Goal: Information Seeking & Learning: Learn about a topic

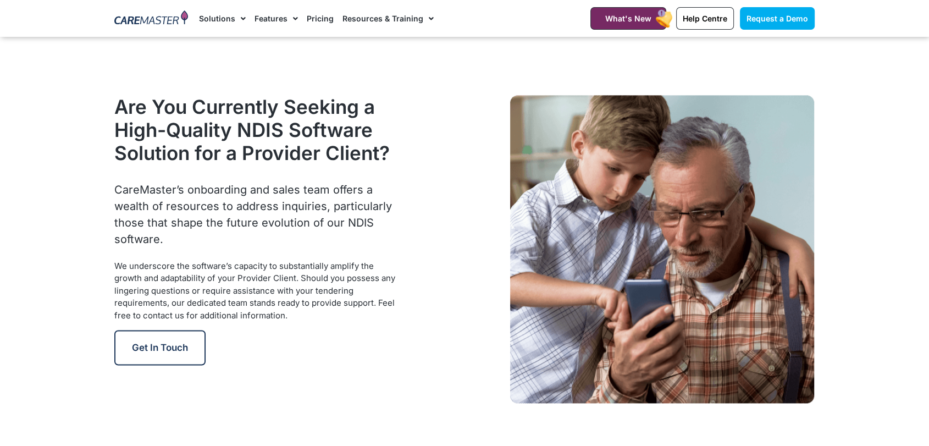
scroll to position [1443, 0]
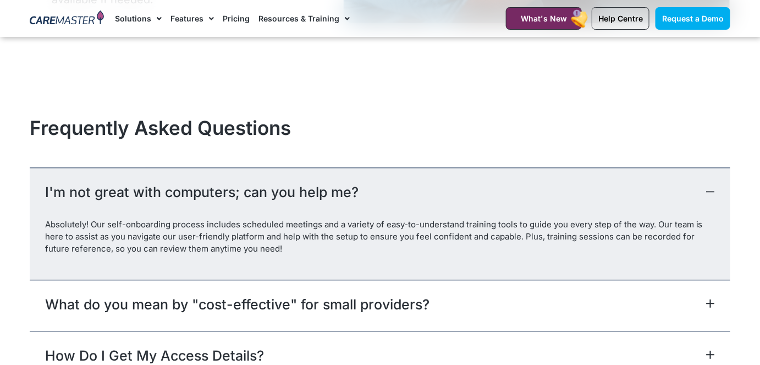
scroll to position [4898, 0]
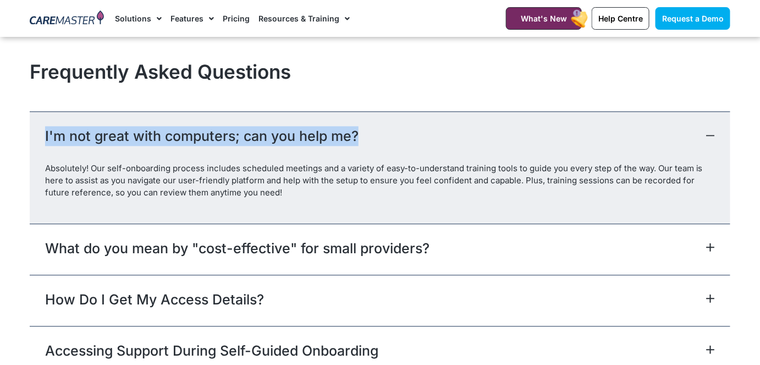
drag, startPoint x: 37, startPoint y: 134, endPoint x: 359, endPoint y: 131, distance: 321.7
click at [366, 132] on div "I'm not great with computers; can you help me?" at bounding box center [380, 136] width 701 height 51
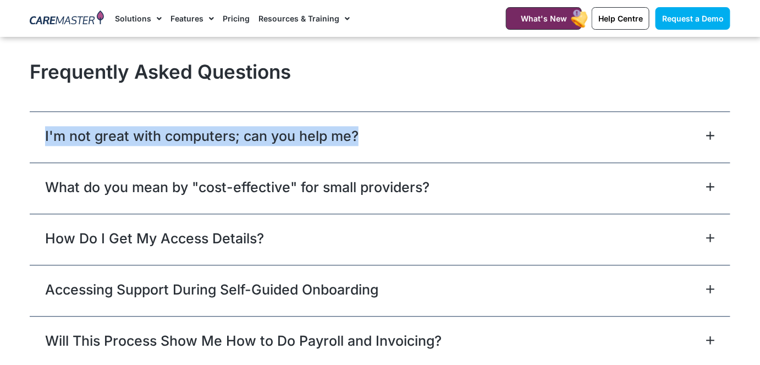
copy link "I'm not great with computers; can you help me?"
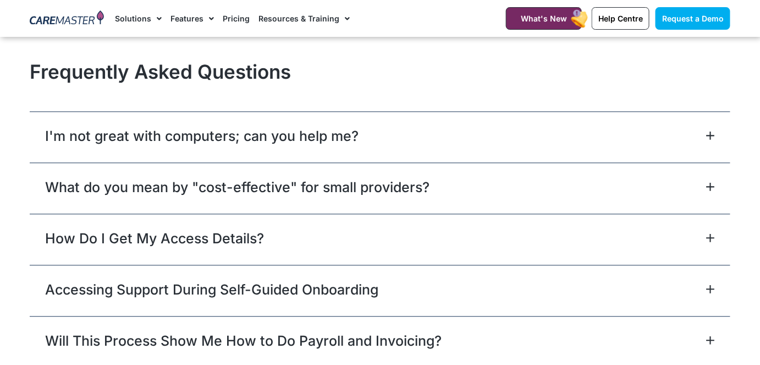
click at [706, 141] on div "I'm not great with computers; can you help me?" at bounding box center [380, 136] width 701 height 51
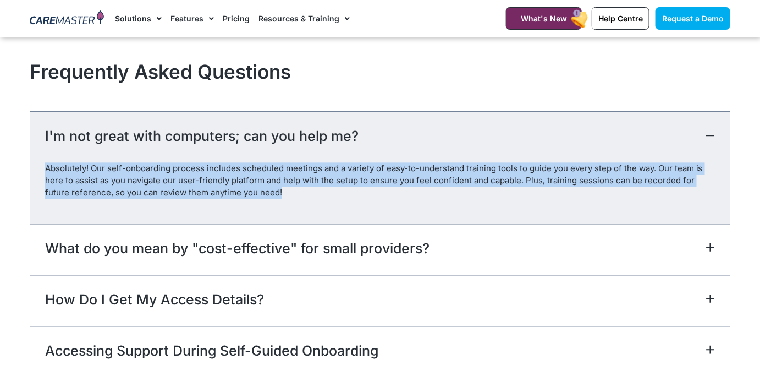
drag, startPoint x: 264, startPoint y: 200, endPoint x: 44, endPoint y: 169, distance: 222.0
click at [44, 169] on div "Absolutely! Our self-onboarding process includes scheduled meetings and a varie…" at bounding box center [380, 192] width 701 height 60
copy p "Absolutely! Our self-onboarding process includes scheduled meetings and a varie…"
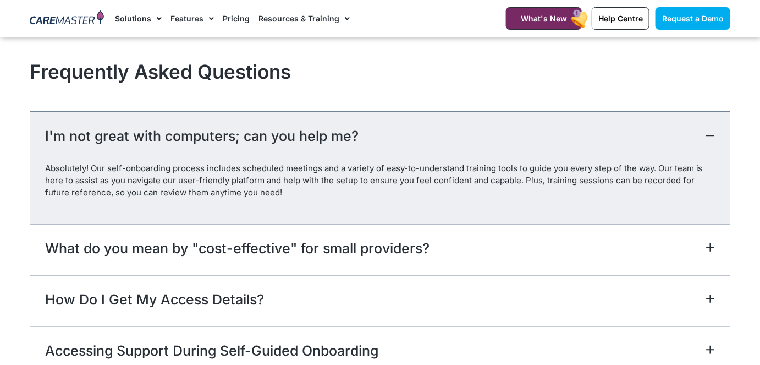
click at [717, 249] on div "What do you mean by "cost-effective" for small providers?" at bounding box center [380, 248] width 701 height 51
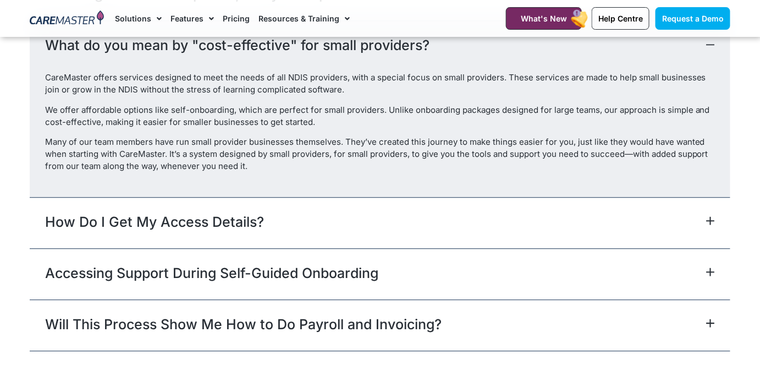
scroll to position [5047, 0]
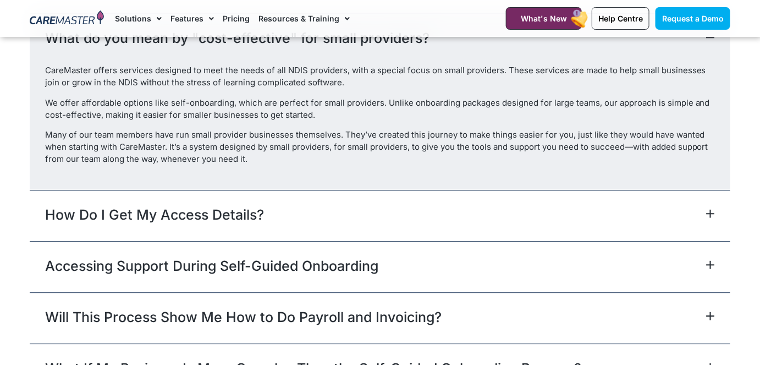
click at [714, 214] on icon at bounding box center [710, 213] width 9 height 9
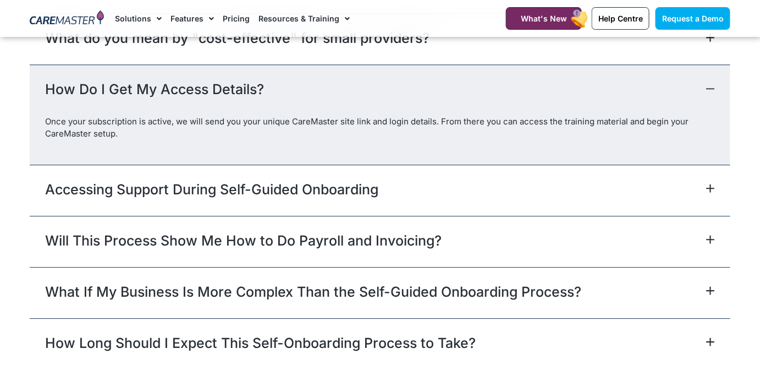
click at [715, 191] on div "Accessing Support During Self-Guided Onboarding" at bounding box center [380, 189] width 701 height 51
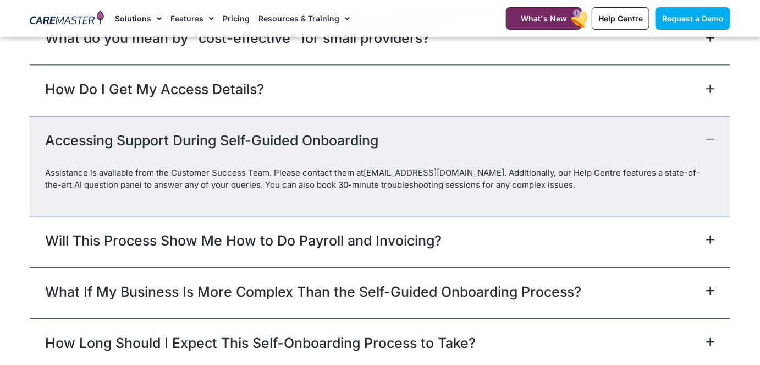
click at [703, 236] on span at bounding box center [708, 240] width 13 height 10
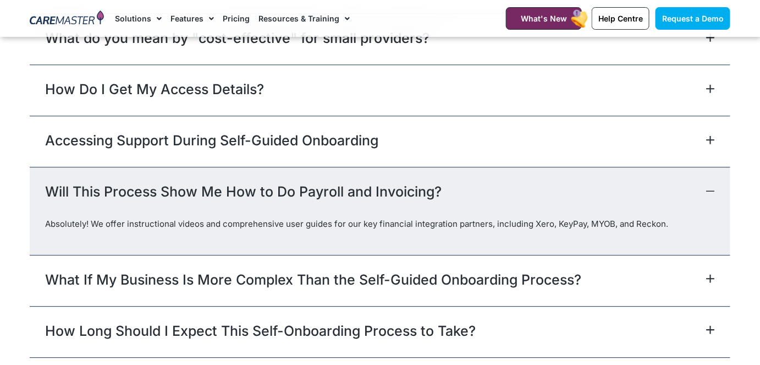
click at [711, 282] on div "What If My Business Is More Complex Than the Self-Guided Onboarding Process?" at bounding box center [380, 280] width 701 height 51
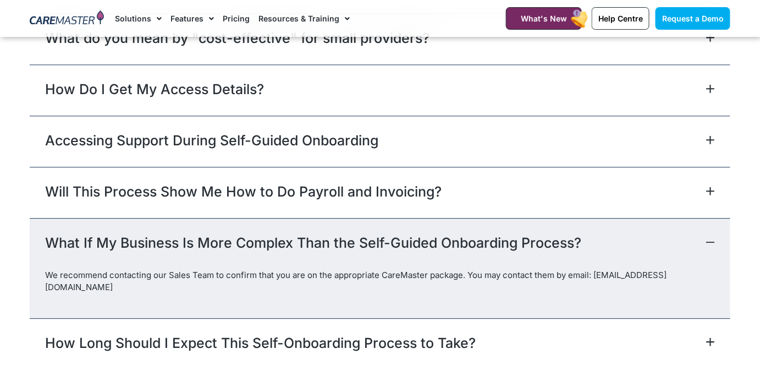
click at [709, 323] on div "How Long Should I Expect This Self-Onboarding Process to Take?" at bounding box center [380, 343] width 701 height 51
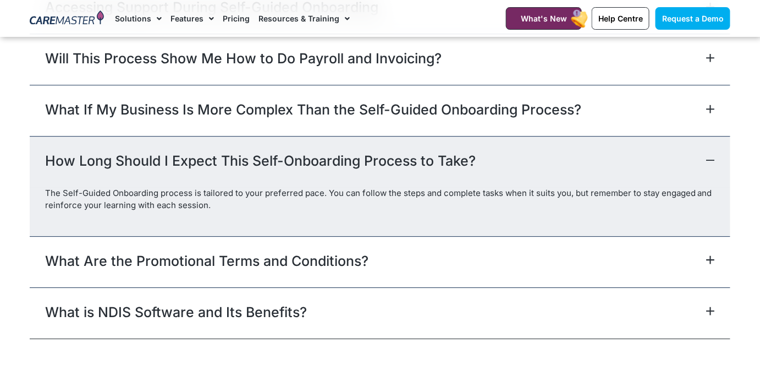
scroll to position [5216, 0]
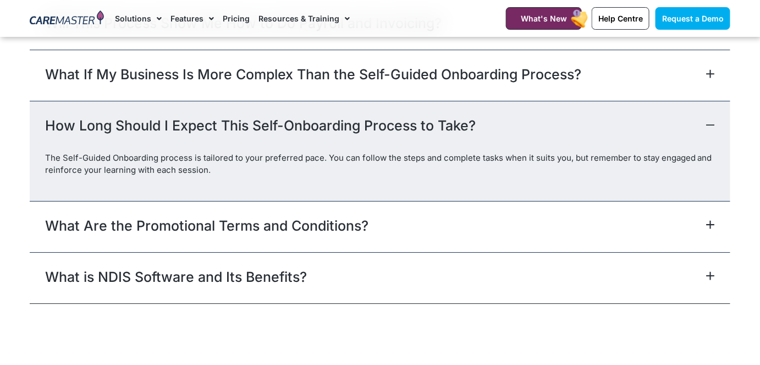
click at [713, 224] on icon at bounding box center [710, 224] width 9 height 9
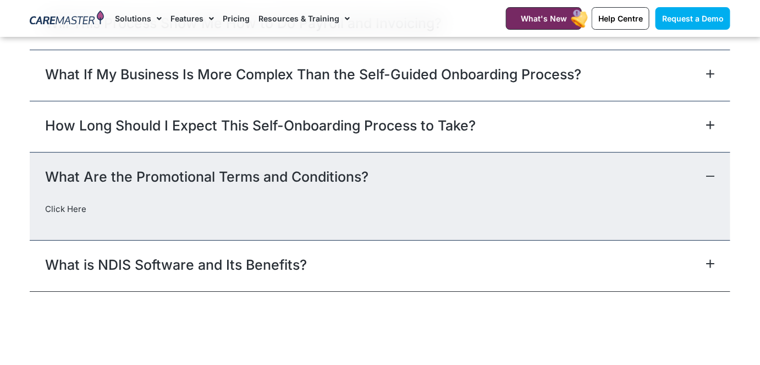
click at [711, 252] on div "What is NDIS Software and Its Benefits?" at bounding box center [380, 265] width 701 height 51
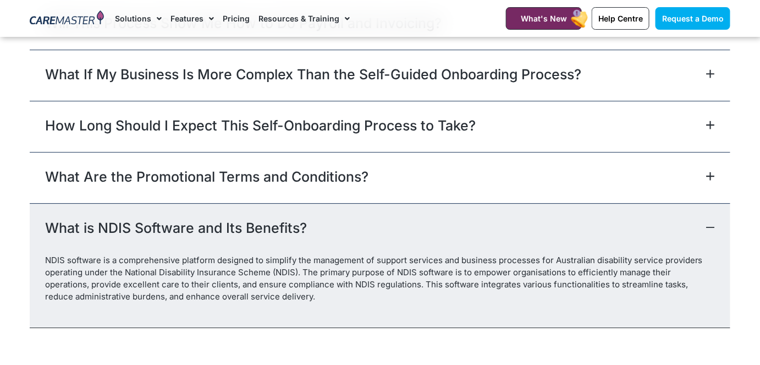
click at [706, 179] on div "What Are the Promotional Terms and Conditions?" at bounding box center [380, 177] width 701 height 51
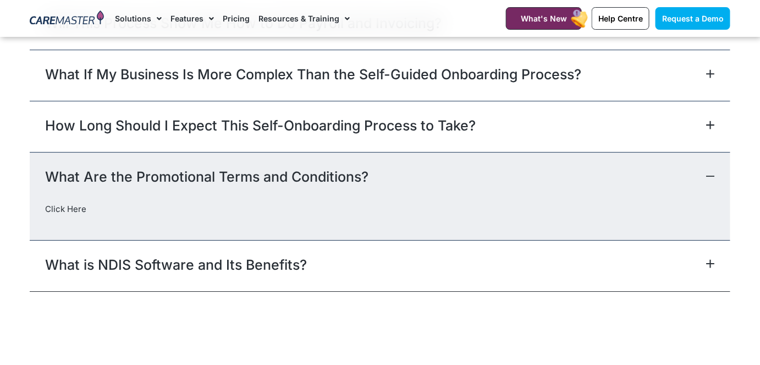
click at [76, 210] on link "Click Here" at bounding box center [65, 208] width 41 height 10
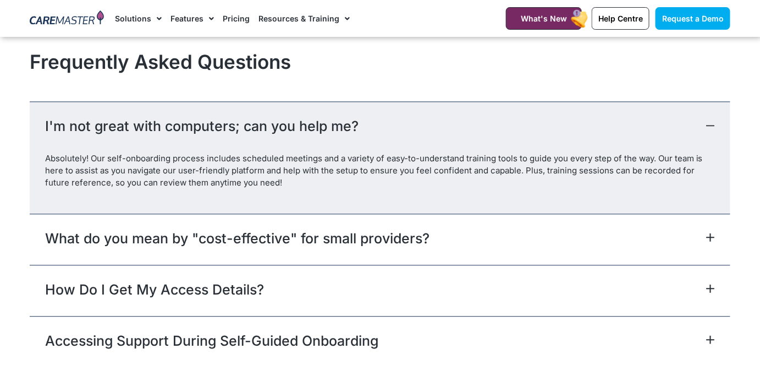
scroll to position [4887, 0]
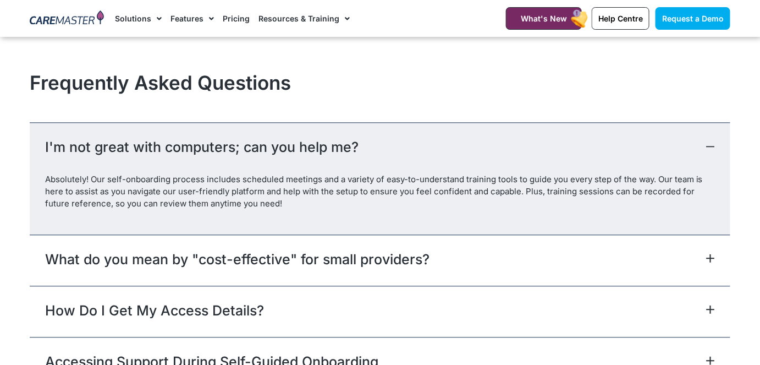
click at [688, 261] on div "What do you mean by "cost-effective" for small providers?" at bounding box center [380, 259] width 701 height 51
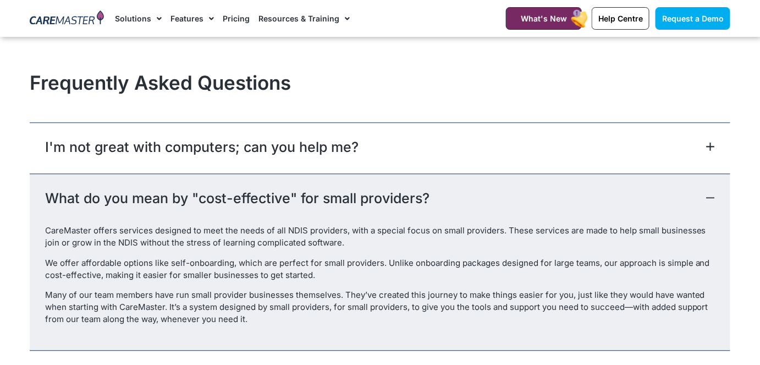
drag, startPoint x: 438, startPoint y: 190, endPoint x: 52, endPoint y: 195, distance: 386.1
click at [45, 200] on div "What do you mean by "cost-effective" for small providers?" at bounding box center [380, 198] width 701 height 51
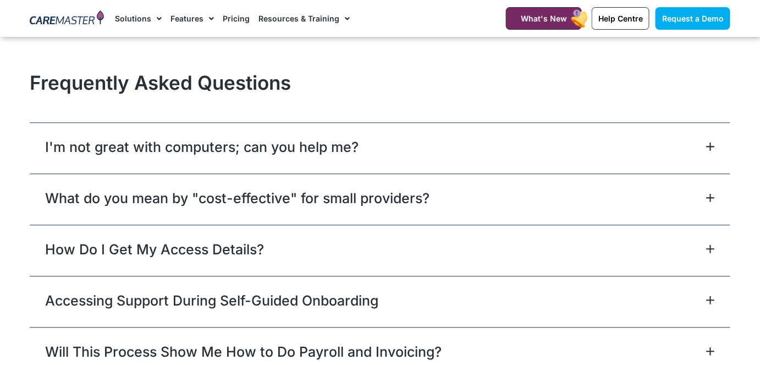
copy link "What do you mean by "cost-effective" for small providers?"
click at [537, 188] on div "What do you mean by "cost-effective" for small providers?" at bounding box center [380, 198] width 701 height 51
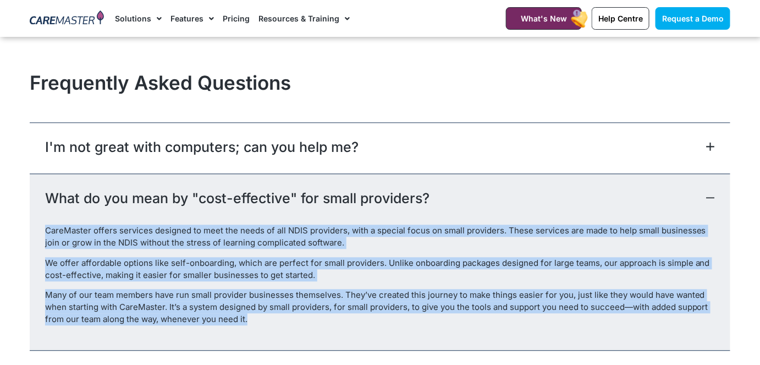
drag, startPoint x: 259, startPoint y: 326, endPoint x: 42, endPoint y: 232, distance: 236.2
click at [42, 232] on div "CareMaster offers services designed to meet the needs of all NDIS providers, wi…" at bounding box center [380, 286] width 701 height 125
copy div "CareMaster offers services designed to meet the needs of all NDIS providers, wi…"
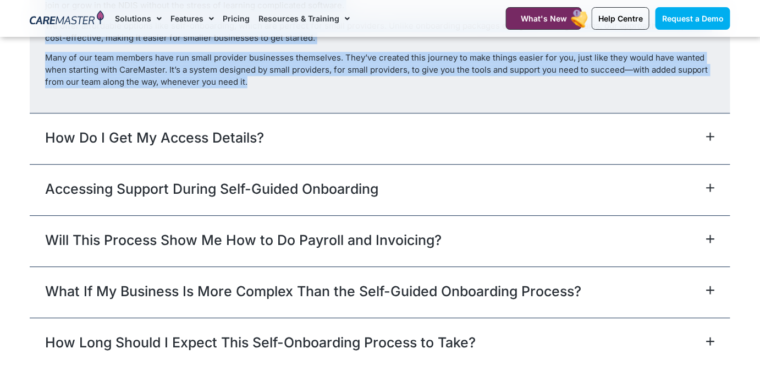
scroll to position [5143, 0]
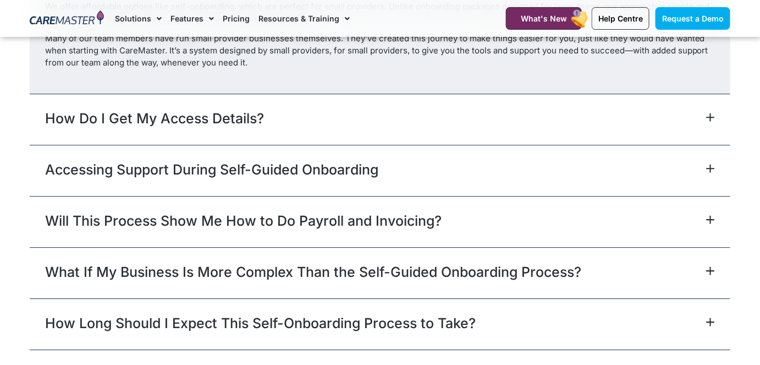
click at [708, 123] on div "How Do I Get My Access Details?" at bounding box center [380, 118] width 701 height 51
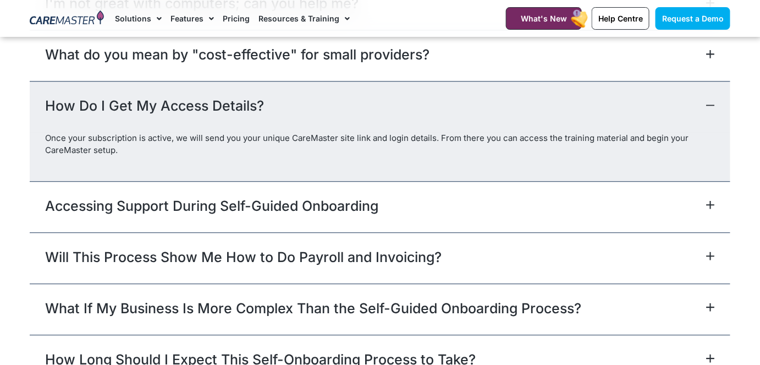
scroll to position [5009, 0]
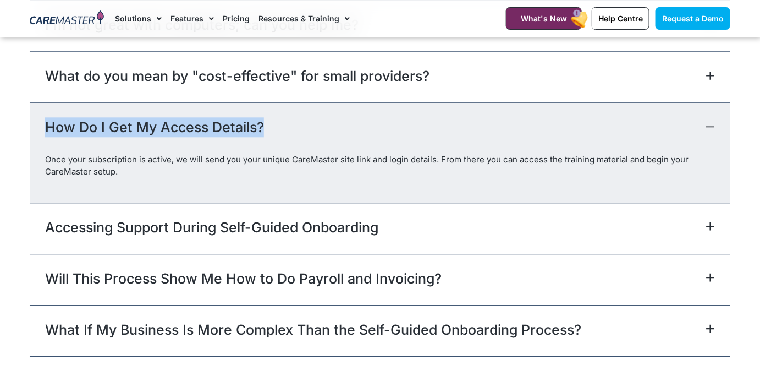
drag, startPoint x: 265, startPoint y: 125, endPoint x: 46, endPoint y: 116, distance: 219.6
click at [46, 118] on div "How Do I Get My Access Details?" at bounding box center [380, 127] width 701 height 51
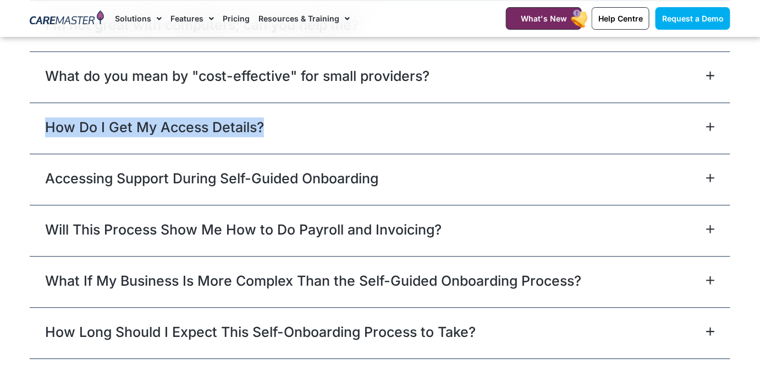
copy link "How Do I Get My Access Details?"
click at [461, 138] on div "How Do I Get My Access Details?" at bounding box center [380, 127] width 701 height 51
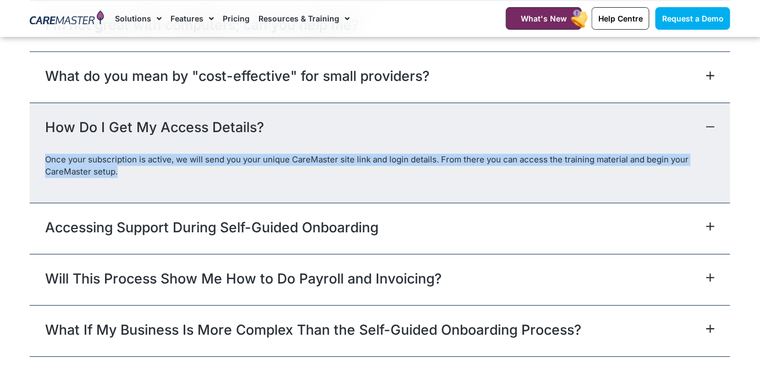
drag, startPoint x: 137, startPoint y: 180, endPoint x: 47, endPoint y: 157, distance: 93.6
click at [47, 157] on div "Once your subscription is active, we will send you your unique CareMaster site …" at bounding box center [380, 177] width 701 height 48
copy p "Once your subscription is active, we will send you your unique CareMaster site …"
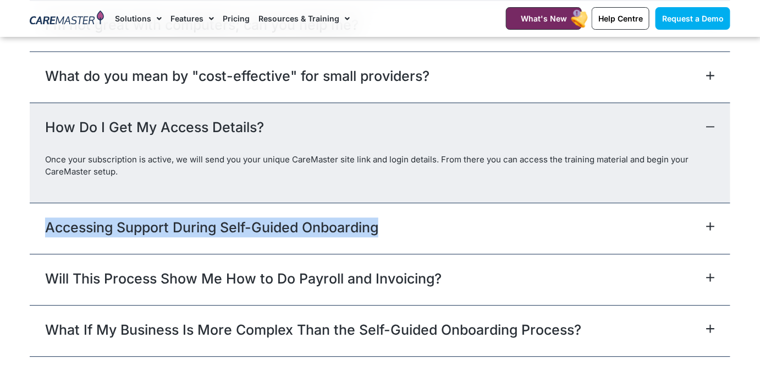
drag, startPoint x: 393, startPoint y: 224, endPoint x: 49, endPoint y: 213, distance: 343.3
click at [49, 213] on div "Accessing Support During Self-Guided Onboarding" at bounding box center [380, 227] width 701 height 51
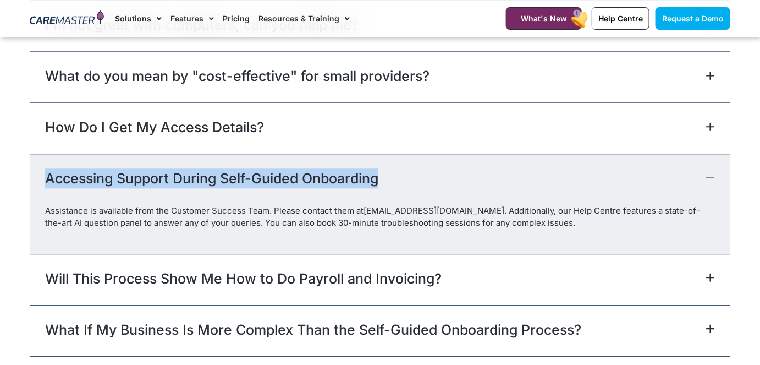
copy link "Accessing Support During Self-Guided Onboarding"
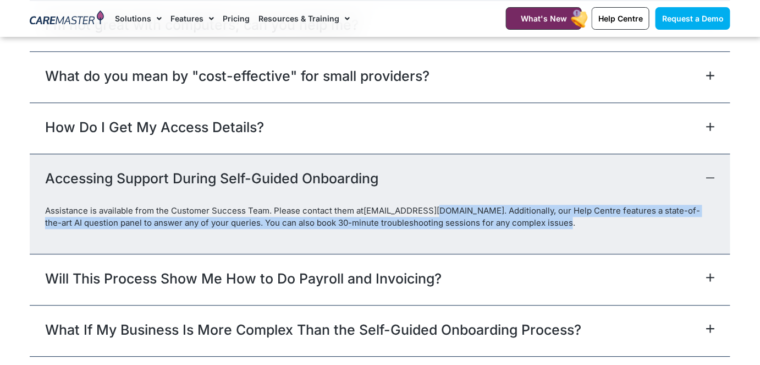
drag, startPoint x: 572, startPoint y: 222, endPoint x: 521, endPoint y: 238, distance: 53.7
click at [443, 205] on p "Assistance is available from the Customer Success Team. Please contact them at …" at bounding box center [380, 217] width 670 height 24
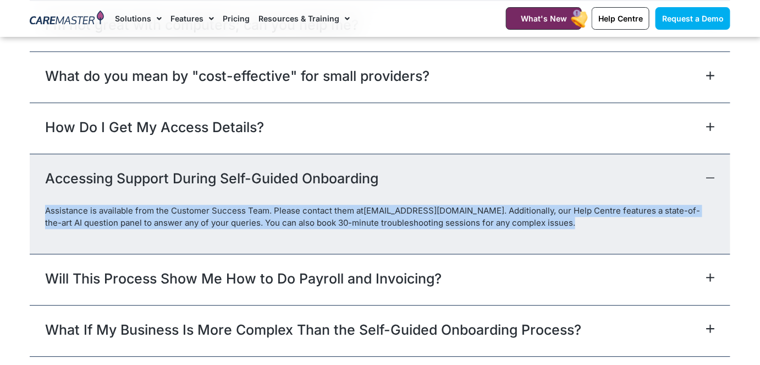
drag, startPoint x: 575, startPoint y: 222, endPoint x: 42, endPoint y: 204, distance: 533.2
click at [42, 205] on div "Assistance is available from the Customer Success Team. Please contact them at …" at bounding box center [380, 229] width 701 height 48
copy p "Assistance is available from the Customer Success Team. Please contact them at …"
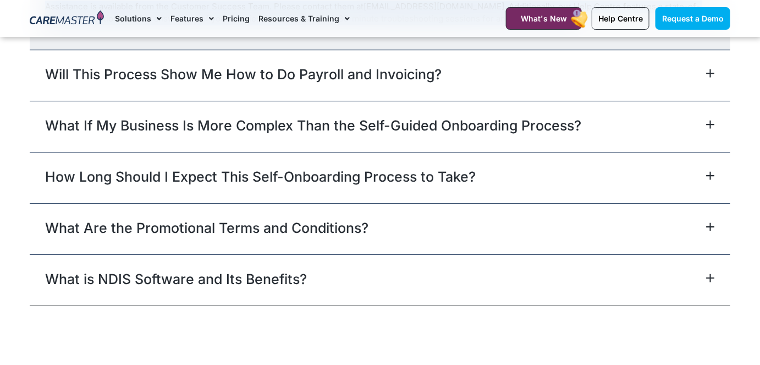
scroll to position [5178, 0]
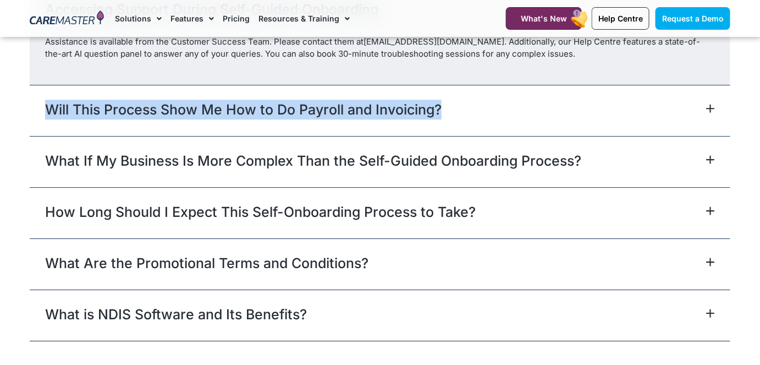
drag, startPoint x: 36, startPoint y: 113, endPoint x: 439, endPoint y: 107, distance: 403.1
click at [440, 107] on div "Will This Process Show Me How to Do Payroll and Invoicing?" at bounding box center [380, 110] width 701 height 51
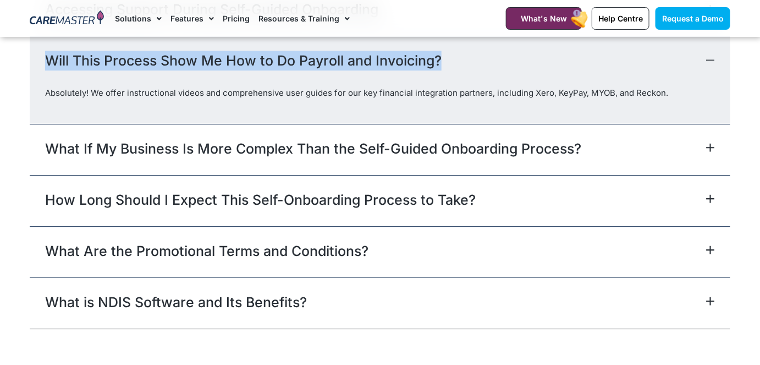
copy link "Will This Process Show Me How to Do Payroll and Invoicing?"
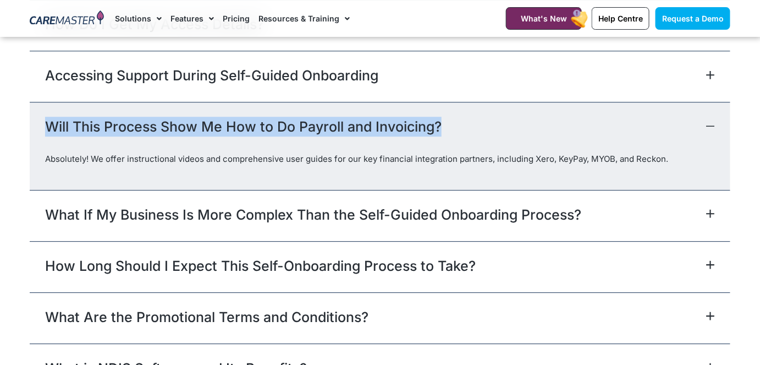
scroll to position [5042, 0]
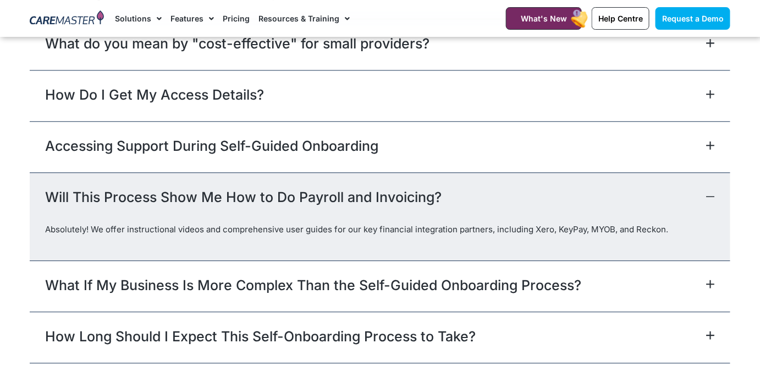
click at [707, 147] on icon at bounding box center [710, 145] width 9 height 9
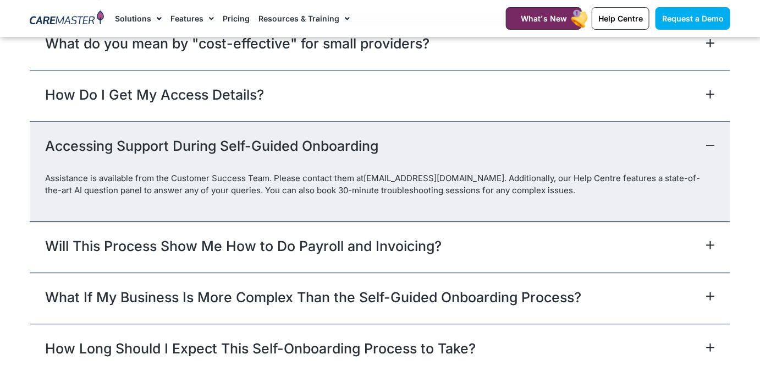
click at [405, 178] on link "CustomerSuccess@CareMaster.com.au" at bounding box center [434, 178] width 141 height 10
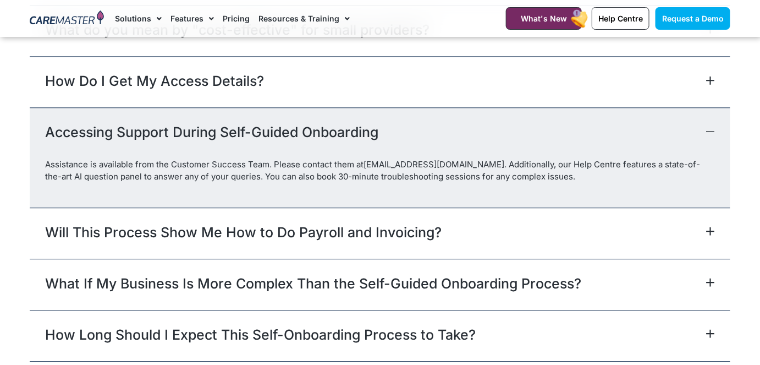
scroll to position [5048, 0]
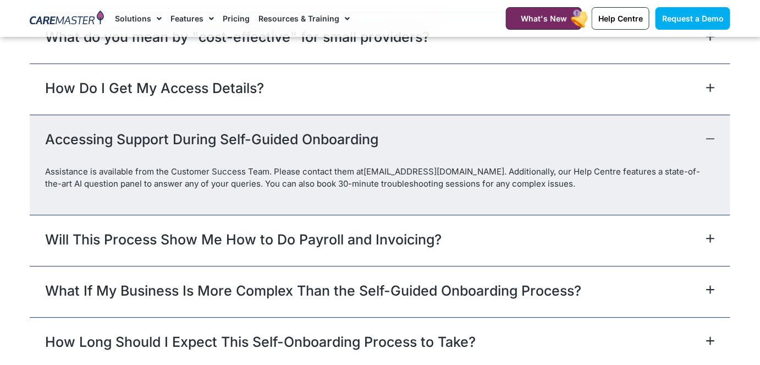
click at [657, 235] on div "Will This Process Show Me How to Do Payroll and Invoicing?" at bounding box center [380, 239] width 701 height 51
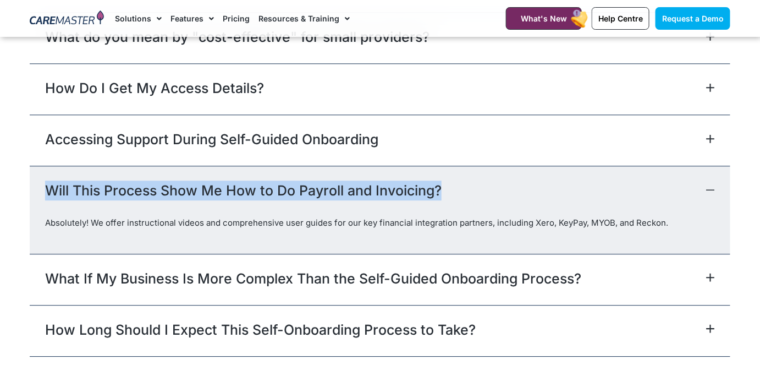
drag, startPoint x: 440, startPoint y: 188, endPoint x: 48, endPoint y: 180, distance: 392.2
click at [48, 180] on div "Will This Process Show Me How to Do Payroll and Invoicing?" at bounding box center [380, 191] width 701 height 51
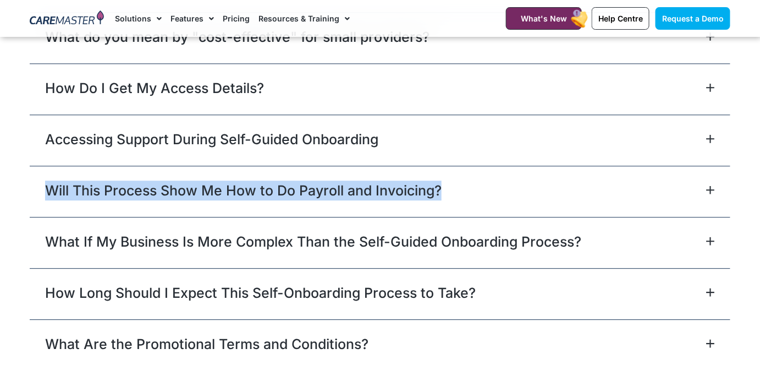
copy link "Will This Process Show Me How to Do Payroll and Invoicing?"
click at [499, 189] on div "Will This Process Show Me How to Do Payroll and Invoicing?" at bounding box center [380, 191] width 701 height 51
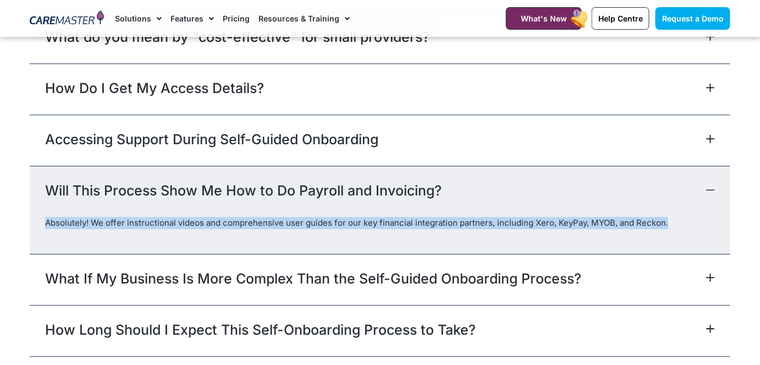
drag, startPoint x: 45, startPoint y: 219, endPoint x: 668, endPoint y: 228, distance: 623.1
click at [668, 228] on div "Absolutely! We offer instructional videos and comprehensive user guides for our…" at bounding box center [380, 235] width 701 height 36
copy p "Absolutely! We offer instructional videos and comprehensive user guides for our…"
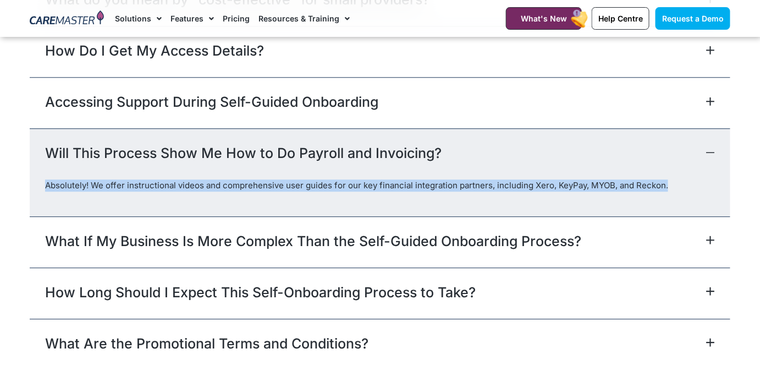
scroll to position [5064, 0]
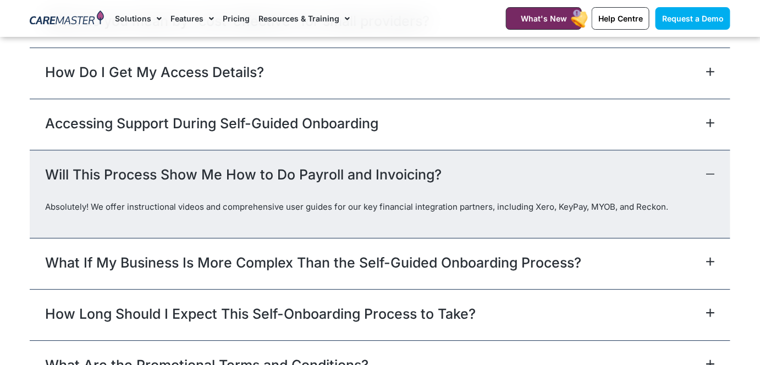
click at [381, 123] on div "Accessing Support During Self-Guided Onboarding" at bounding box center [380, 123] width 701 height 51
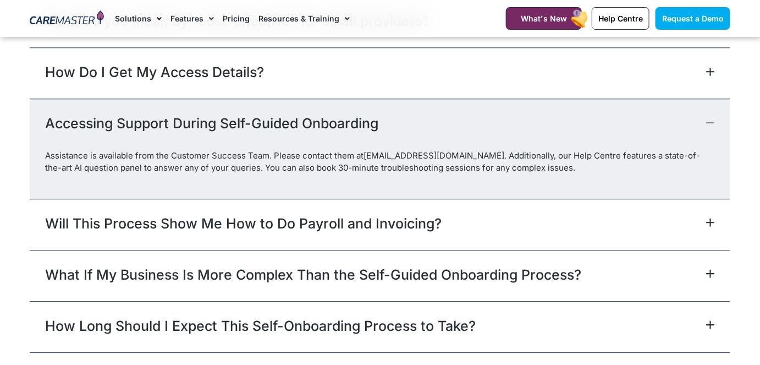
click at [381, 123] on div "Accessing Support During Self-Guided Onboarding" at bounding box center [380, 123] width 701 height 51
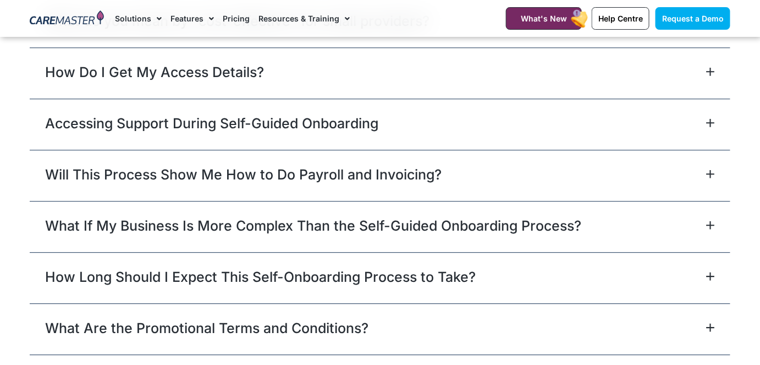
click at [381, 160] on div "Will This Process Show Me How to Do Payroll and Invoicing?" at bounding box center [380, 175] width 701 height 51
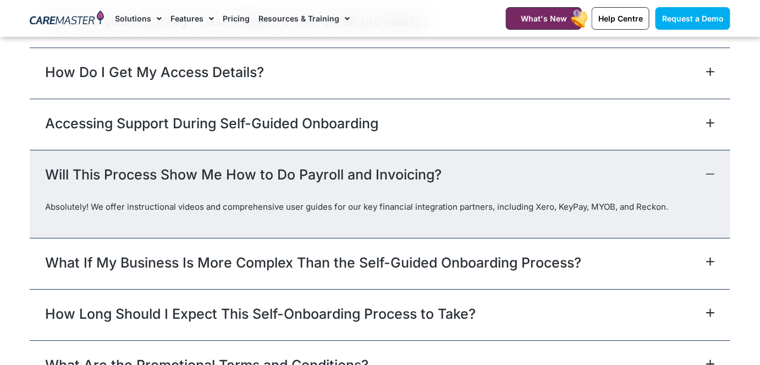
click at [704, 128] on div "Accessing Support During Self-Guided Onboarding" at bounding box center [380, 123] width 701 height 51
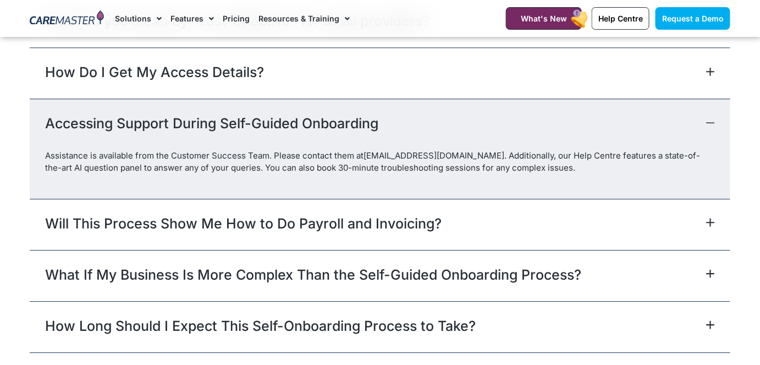
click at [704, 128] on div "Accessing Support During Self-Guided Onboarding" at bounding box center [380, 123] width 701 height 51
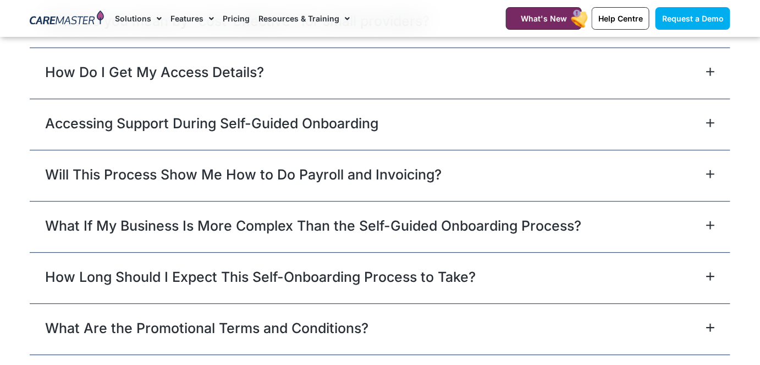
click at [698, 166] on div "Will This Process Show Me How to Do Payroll and Invoicing?" at bounding box center [380, 175] width 701 height 51
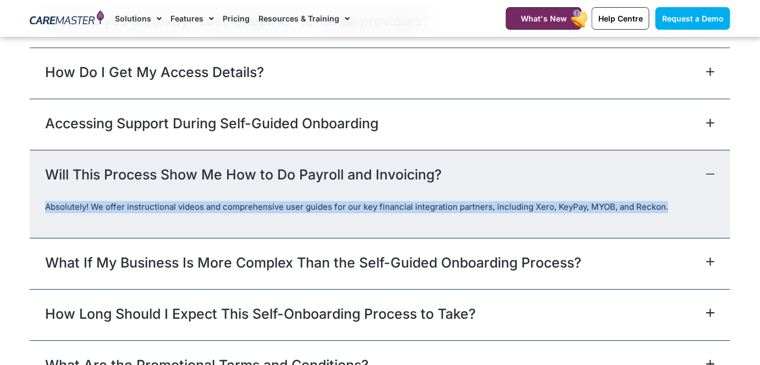
drag, startPoint x: 47, startPoint y: 205, endPoint x: 673, endPoint y: 218, distance: 626.5
click at [673, 218] on div "Absolutely! We offer instructional videos and comprehensive user guides for our…" at bounding box center [380, 219] width 701 height 36
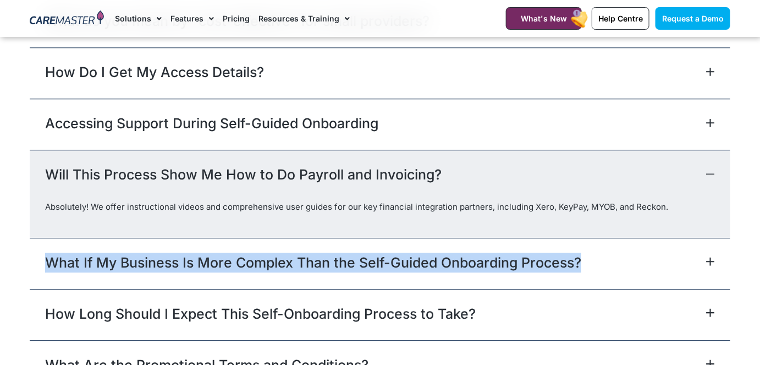
drag, startPoint x: 24, startPoint y: 260, endPoint x: 580, endPoint y: 267, distance: 555.5
click at [580, 267] on div "Frequently Asked Questions I'm not great with computers; can you help me? Absol…" at bounding box center [380, 167] width 712 height 559
click at [623, 260] on div "What If My Business Is More Complex Than the Self-Guided Onboarding Process?" at bounding box center [380, 263] width 701 height 51
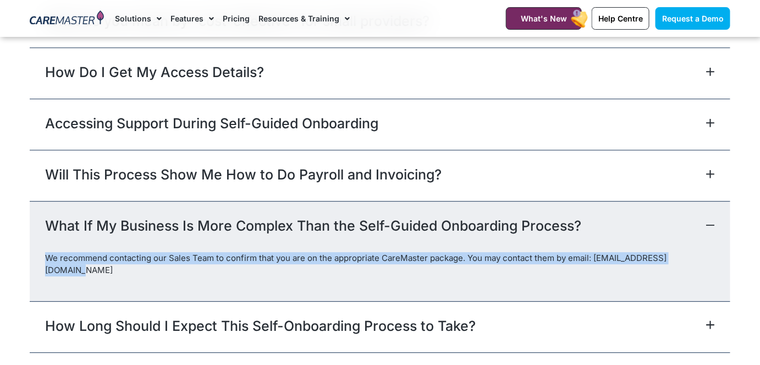
drag, startPoint x: 700, startPoint y: 254, endPoint x: 47, endPoint y: 262, distance: 652.8
click at [47, 262] on div "We recommend contacting our Sales Team to confirm that you are on the appropria…" at bounding box center [380, 276] width 701 height 48
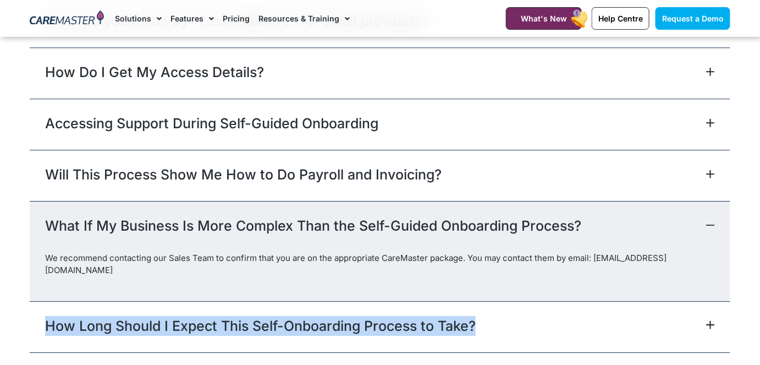
drag, startPoint x: 495, startPoint y: 317, endPoint x: 100, endPoint y: 310, distance: 396.0
click at [47, 301] on div "How Long Should I Expect This Self-Onboarding Process to Take?" at bounding box center [380, 326] width 701 height 51
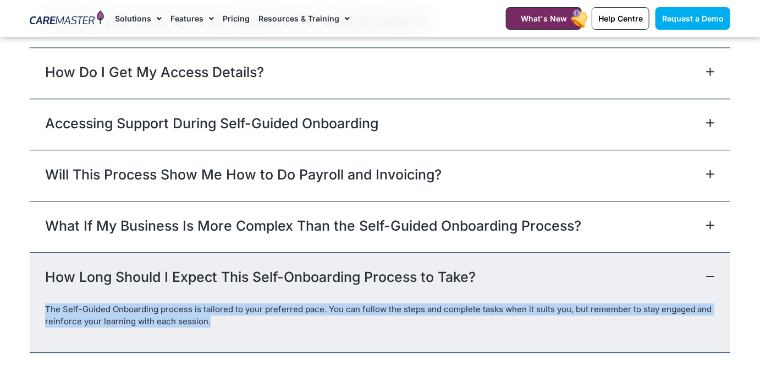
drag, startPoint x: 231, startPoint y: 320, endPoint x: 46, endPoint y: 308, distance: 185.7
click at [46, 308] on p "The Self-Guided Onboarding process is tailored to your preferred pace. You can …" at bounding box center [380, 315] width 670 height 24
drag, startPoint x: 50, startPoint y: 299, endPoint x: 41, endPoint y: 311, distance: 15.0
click at [41, 311] on div "The Self-Guided Onboarding process is tailored to your preferred pace. You can …" at bounding box center [380, 327] width 701 height 48
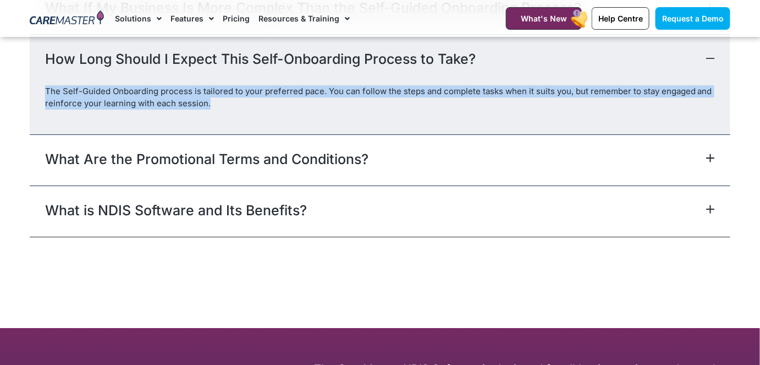
scroll to position [5324, 0]
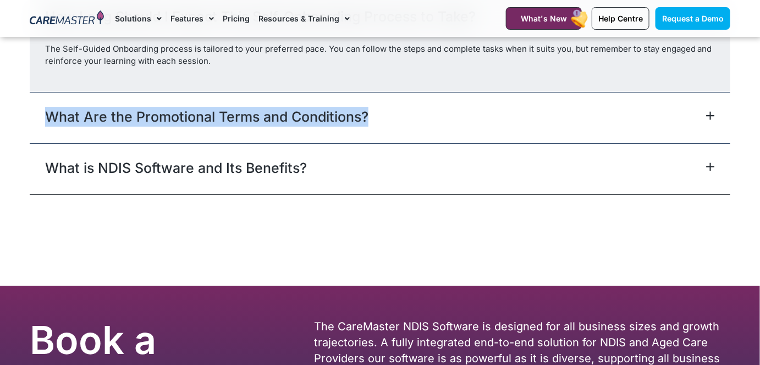
drag, startPoint x: 378, startPoint y: 112, endPoint x: 38, endPoint y: 95, distance: 340.3
click at [38, 95] on div "What Are the Promotional Terms and Conditions?" at bounding box center [380, 117] width 701 height 51
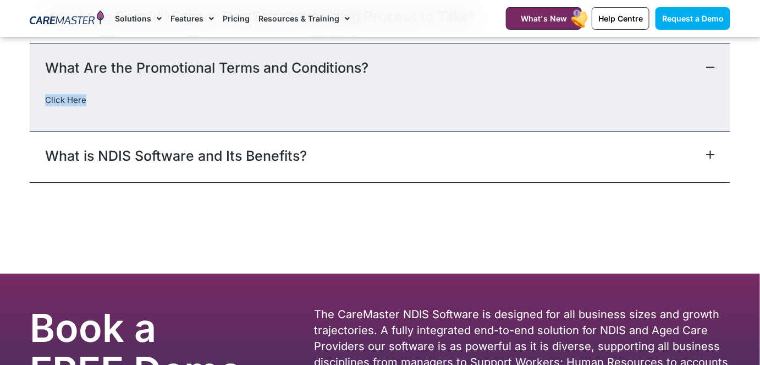
drag, startPoint x: 97, startPoint y: 91, endPoint x: 30, endPoint y: 104, distance: 68.3
click at [30, 104] on div "Click Here" at bounding box center [380, 112] width 701 height 36
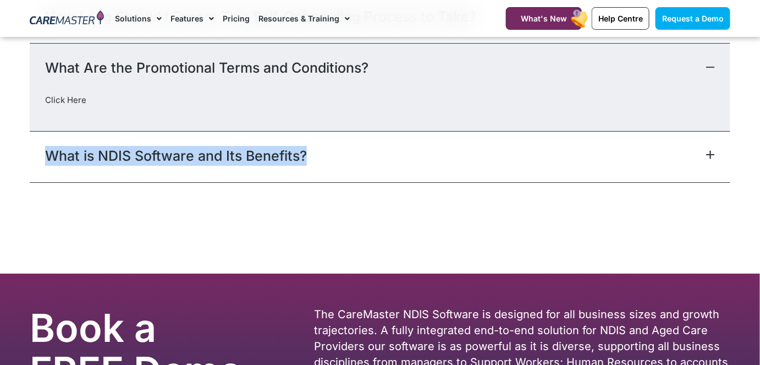
drag, startPoint x: 312, startPoint y: 147, endPoint x: 43, endPoint y: 162, distance: 269.3
click at [43, 162] on div "What is NDIS Software and Its Benefits?" at bounding box center [380, 156] width 701 height 51
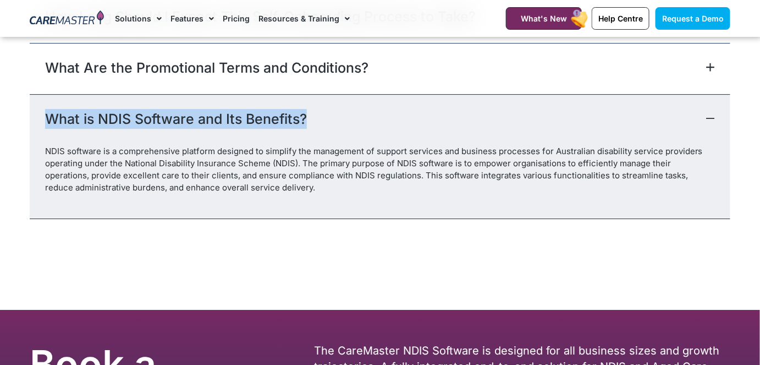
drag, startPoint x: 86, startPoint y: 118, endPoint x: 79, endPoint y: 120, distance: 7.1
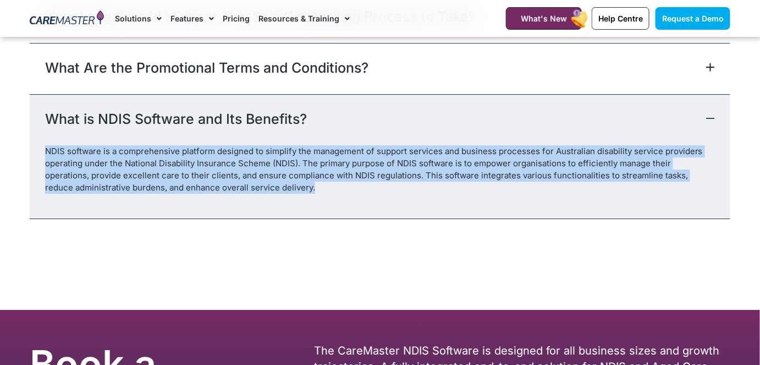
drag, startPoint x: 291, startPoint y: 188, endPoint x: 47, endPoint y: 148, distance: 246.9
click at [44, 148] on div "NDIS software is a comprehensive platform designed to simplify the management o…" at bounding box center [380, 181] width 701 height 73
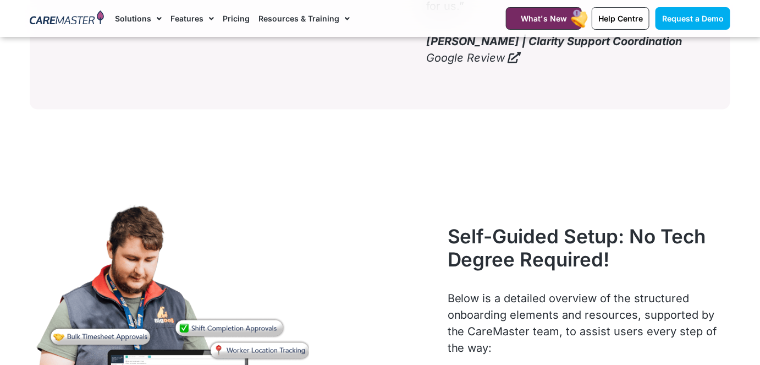
scroll to position [3300, 0]
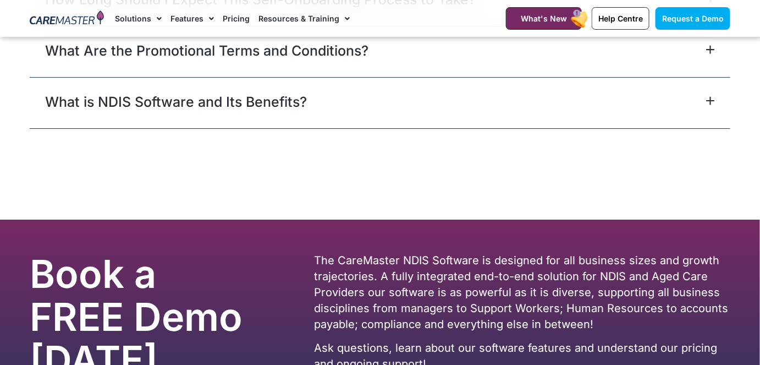
scroll to position [5175, 0]
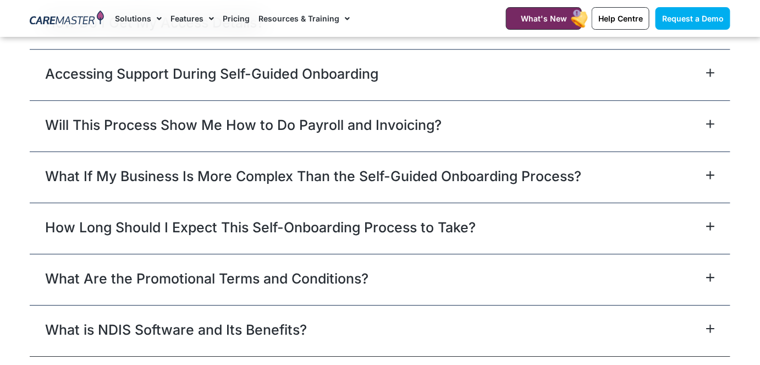
click at [711, 328] on icon at bounding box center [710, 328] width 9 height 9
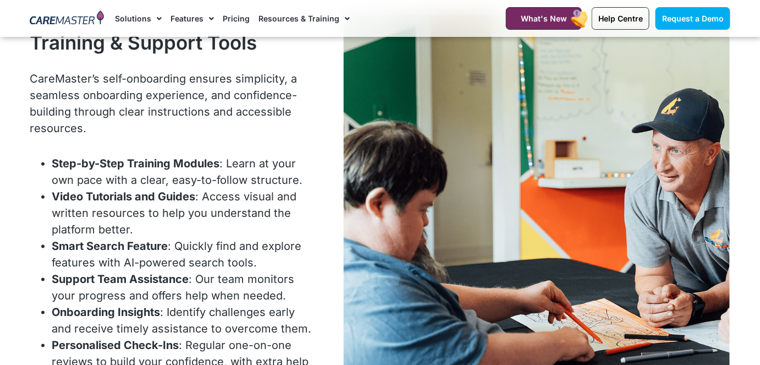
scroll to position [4349, 0]
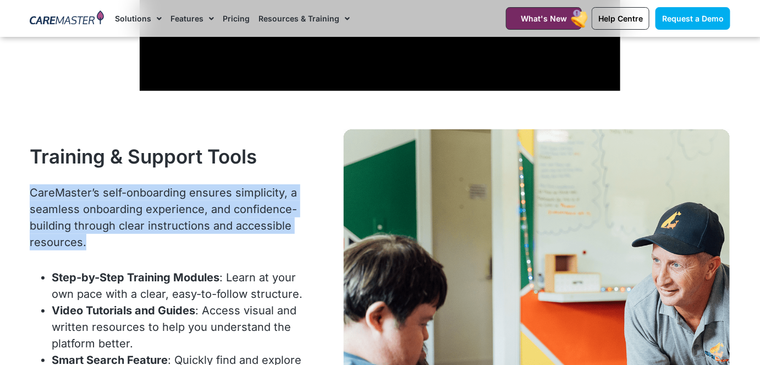
drag, startPoint x: 99, startPoint y: 244, endPoint x: 24, endPoint y: 181, distance: 98.4
click at [24, 181] on div "Training & Support Tools CareMaster’s self-onboarding ensures simplicity, a sea…" at bounding box center [171, 323] width 294 height 398
copy p "CareMaster’s self-onboarding ensures simplicity, a seamless onboarding experien…"
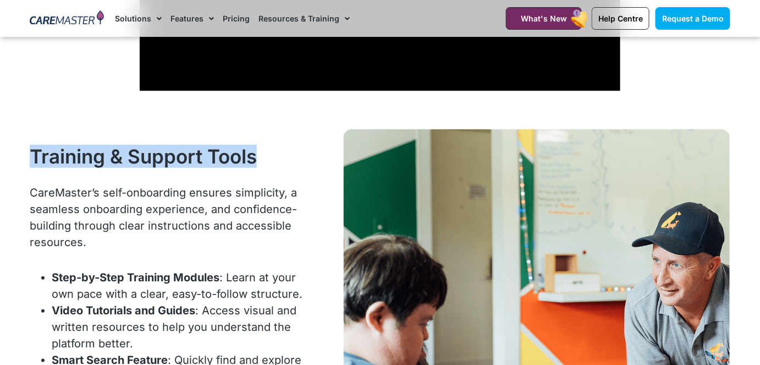
drag, startPoint x: 268, startPoint y: 161, endPoint x: 16, endPoint y: 148, distance: 251.6
click at [16, 148] on section "Training & Support Tools CareMaster’s self-onboarding ensures simplicity, a sea…" at bounding box center [380, 323] width 760 height 398
copy h2 "Training & Support Tools"
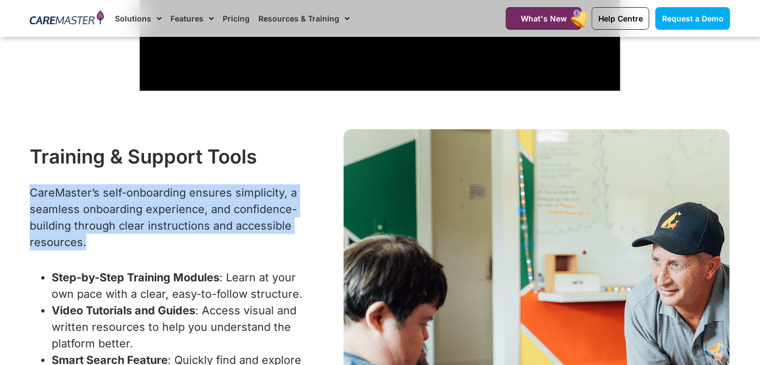
drag, startPoint x: 25, startPoint y: 188, endPoint x: 104, endPoint y: 239, distance: 93.8
click at [104, 239] on div "Training & Support Tools CareMaster’s self-onboarding ensures simplicity, a sea…" at bounding box center [171, 323] width 294 height 398
copy p "CareMaster’s self-onboarding ensures simplicity, a seamless onboarding experien…"
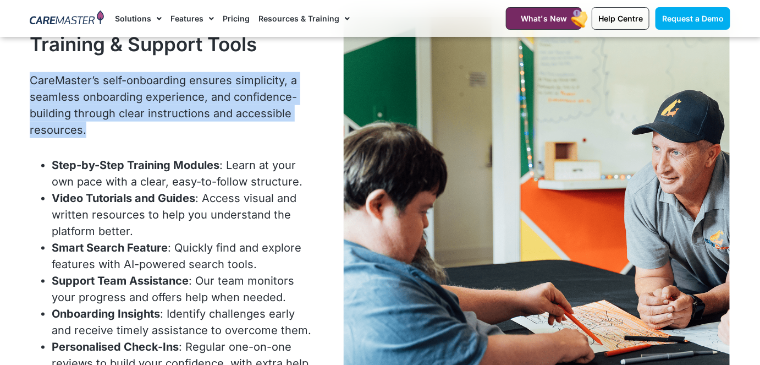
scroll to position [4483, 0]
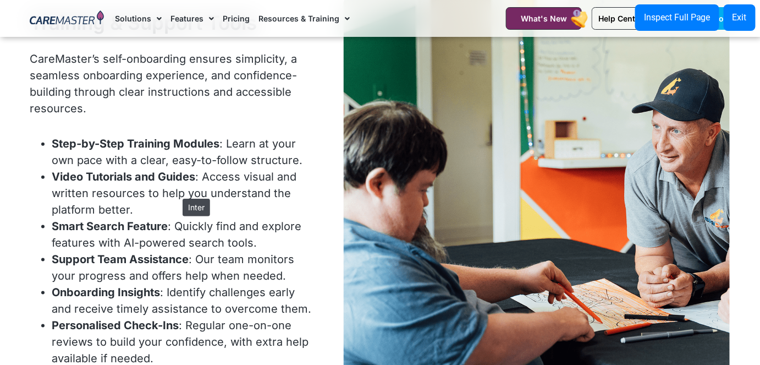
click at [177, 193] on li "Video Tutorials and Guides : Access visual and written resources to help you un…" at bounding box center [182, 192] width 261 height 49
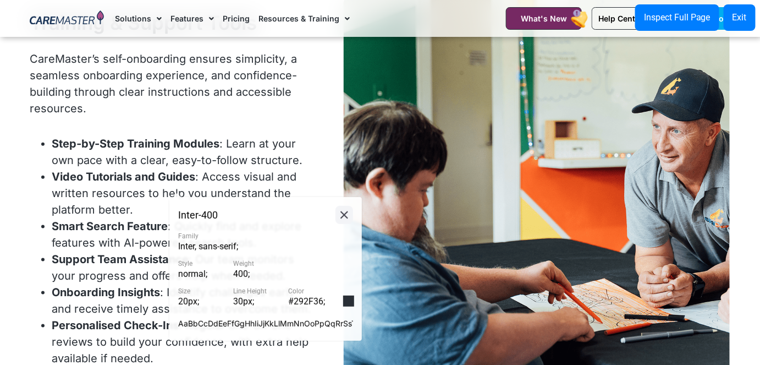
click at [346, 220] on icon at bounding box center [344, 215] width 13 height 14
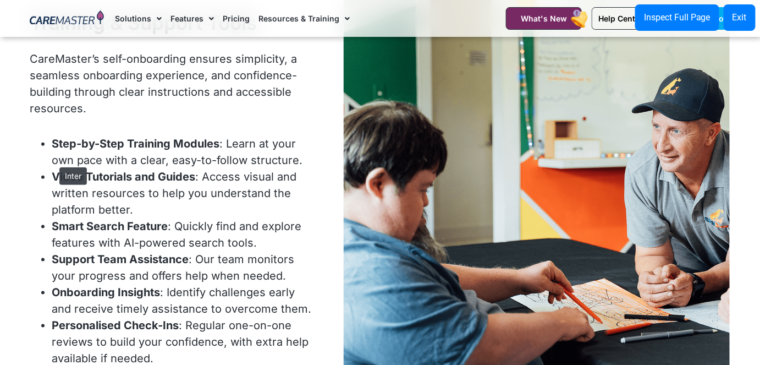
click at [54, 162] on li "Step-by-Step Training Modules : Learn at your own pace with a clear, easy-to-fo…" at bounding box center [182, 151] width 261 height 33
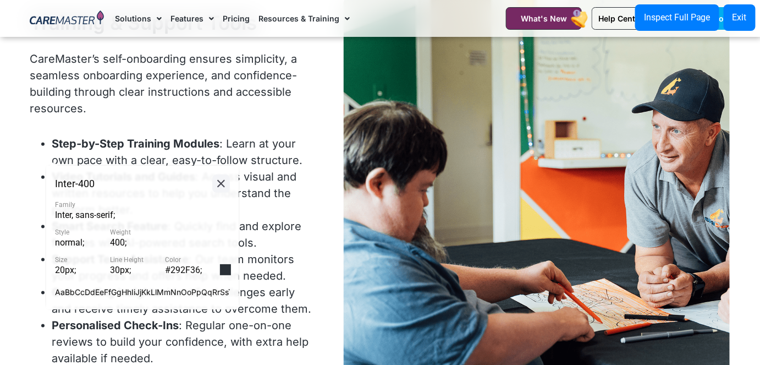
click at [217, 184] on icon at bounding box center [220, 184] width 13 height 14
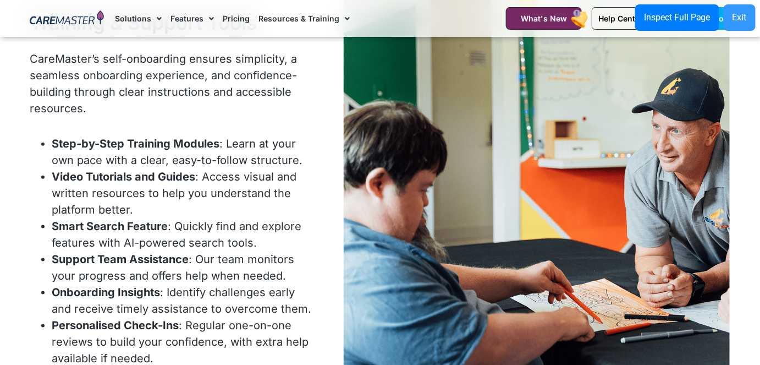
click at [730, 19] on button "Exit" at bounding box center [740, 17] width 32 height 26
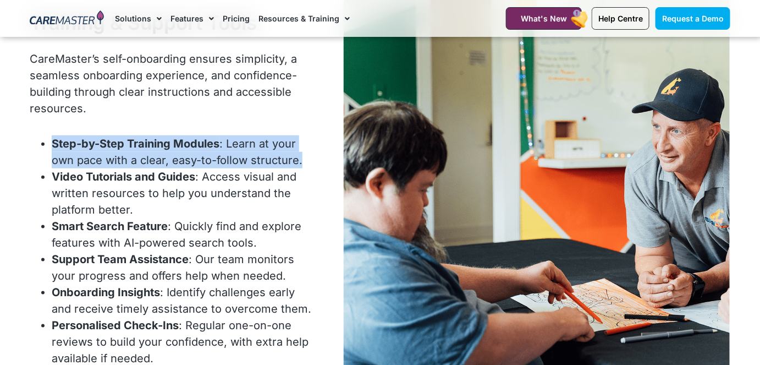
drag, startPoint x: 51, startPoint y: 137, endPoint x: 302, endPoint y: 156, distance: 252.0
click at [302, 156] on ul "Step-by-Step Training Modules : Learn at your own pace with a clear, easy-to-fo…" at bounding box center [171, 250] width 283 height 231
copy li "Step-by-Step Training Modules : Learn at your own pace with a clear, easy-to-fo…"
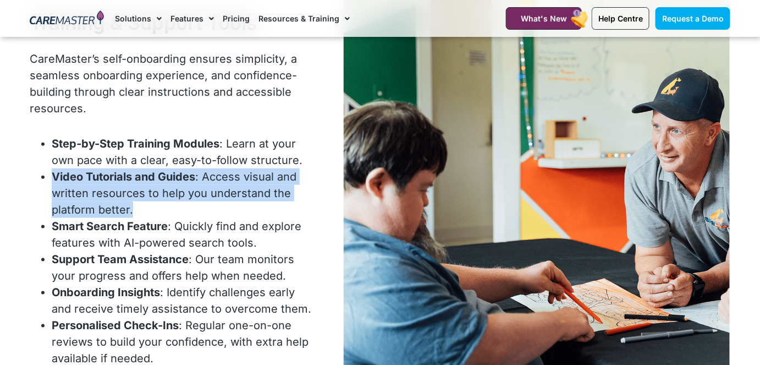
drag, startPoint x: 134, startPoint y: 210, endPoint x: 50, endPoint y: 168, distance: 93.7
click at [50, 168] on ul "Step-by-Step Training Modules : Learn at your own pace with a clear, easy-to-fo…" at bounding box center [171, 250] width 283 height 231
copy li "Video Tutorials and Guides : Access visual and written resources to help you un…"
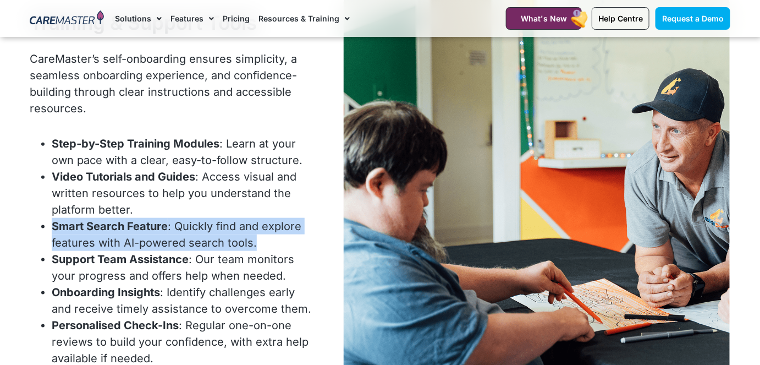
drag, startPoint x: 265, startPoint y: 249, endPoint x: 49, endPoint y: 227, distance: 216.7
click at [49, 227] on ul "Step-by-Step Training Modules : Learn at your own pace with a clear, easy-to-fo…" at bounding box center [171, 250] width 283 height 231
copy li "Smart Search Feature : Quickly find and explore features with AI-powered search…"
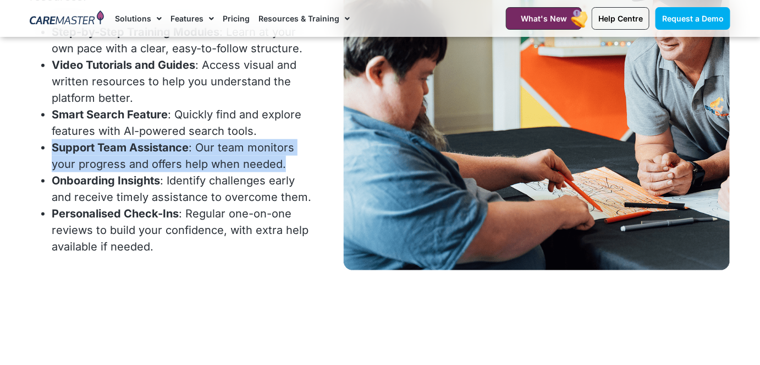
drag, startPoint x: 282, startPoint y: 167, endPoint x: 53, endPoint y: 150, distance: 228.9
click at [53, 150] on li "Support Team Assistance : Our team monitors your progress and offers help when …" at bounding box center [182, 155] width 261 height 33
copy li "Support Team Assistance : Our team monitors your progress and offers help when …"
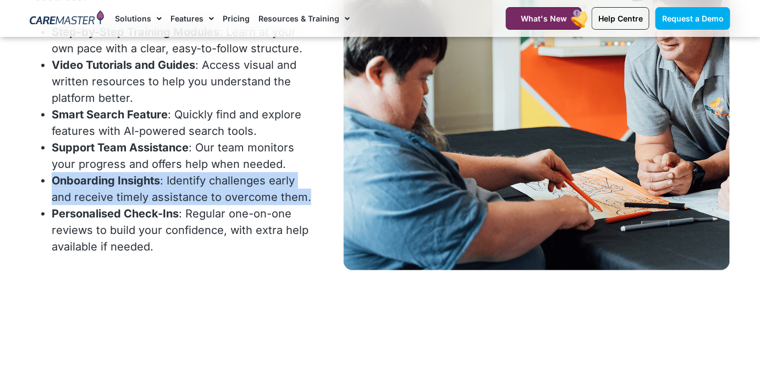
drag, startPoint x: 309, startPoint y: 192, endPoint x: 52, endPoint y: 175, distance: 258.0
click at [52, 175] on li "Onboarding Insights : Identify challenges early and receive timely assistance t…" at bounding box center [182, 188] width 261 height 33
copy li "Onboarding Insights : Identify challenges early and receive timely assistance t…"
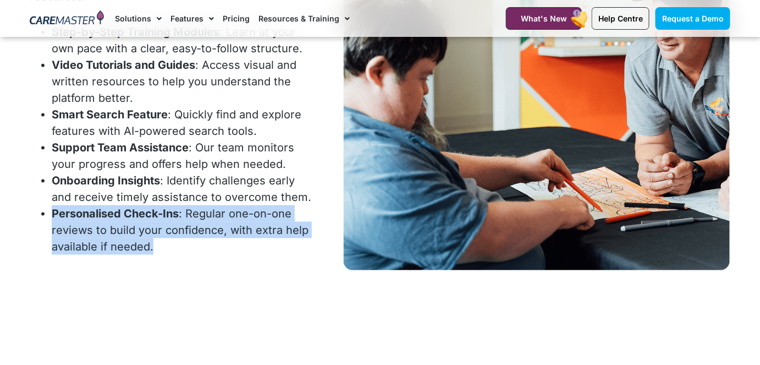
drag, startPoint x: 155, startPoint y: 248, endPoint x: 53, endPoint y: 215, distance: 107.0
click at [53, 215] on li "Personalised Check-Ins : Regular one-on-one reviews to build your confidence, w…" at bounding box center [182, 229] width 261 height 49
copy li "Personalised Check-Ins : Regular one-on-one reviews to build your confidence, w…"
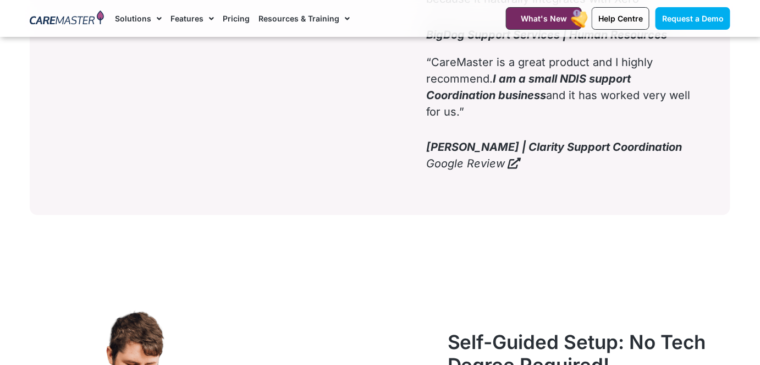
scroll to position [3237, 0]
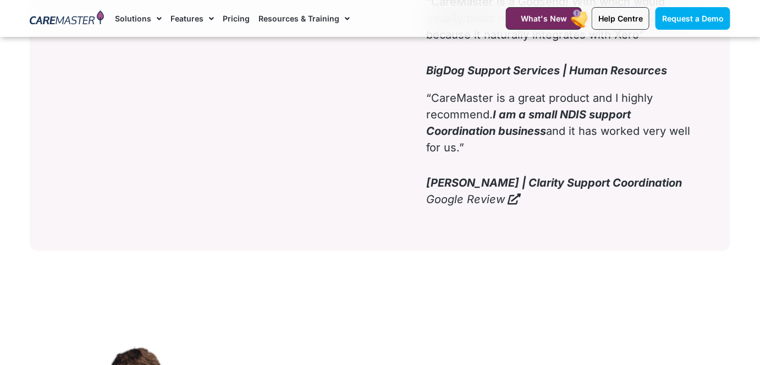
click at [491, 189] on b "Zoe P | Clarity Support Coordination" at bounding box center [555, 182] width 256 height 13
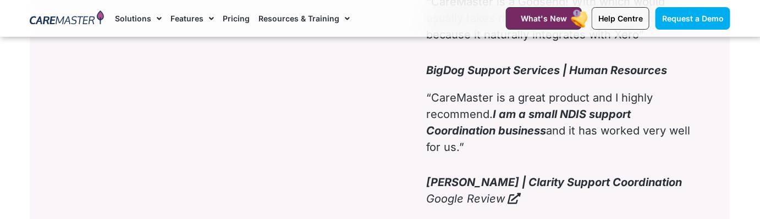
click at [429, 137] on strong "I am a small NDIS support Coordination business" at bounding box center [529, 123] width 205 height 30
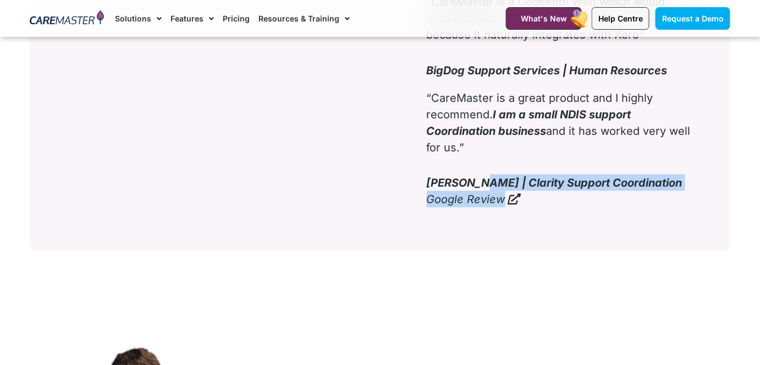
drag, startPoint x: 541, startPoint y: 217, endPoint x: 474, endPoint y: 185, distance: 74.5
click at [474, 185] on div "What NDIS Providers Are Saying About CareMaster “CareMaster is a Godsend! With …" at bounding box center [561, 73] width 278 height 294
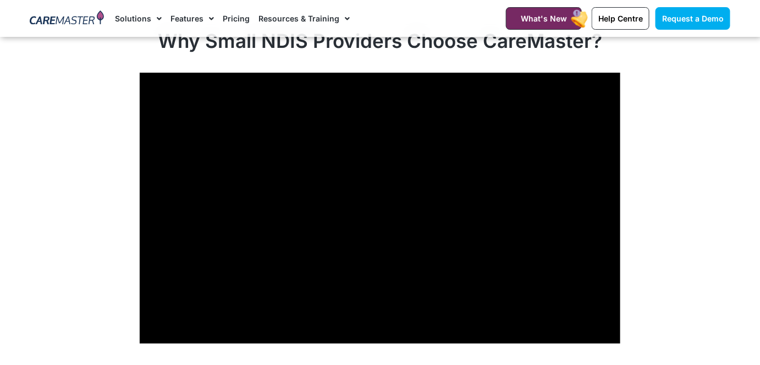
scroll to position [4054, 0]
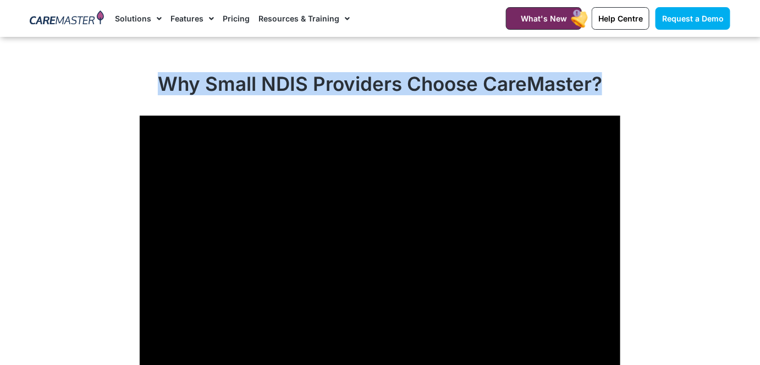
drag, startPoint x: 157, startPoint y: 79, endPoint x: 601, endPoint y: 72, distance: 444.4
click at [601, 72] on h2 "Why Small NDIS Providers Choose CareMaster?" at bounding box center [380, 83] width 700 height 23
copy h2 "Why Small NDIS Providers Choose CareMaster?"
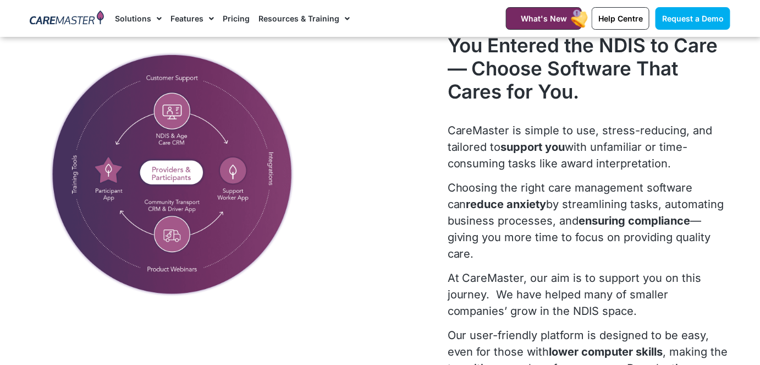
scroll to position [388, 0]
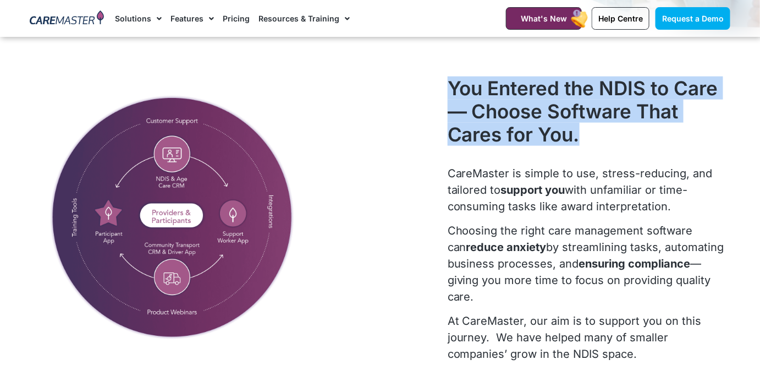
drag, startPoint x: 587, startPoint y: 145, endPoint x: 453, endPoint y: 89, distance: 145.2
click at [453, 89] on h2 "You Entered the NDIS to Care— Choose Software That Cares for You." at bounding box center [589, 110] width 283 height 69
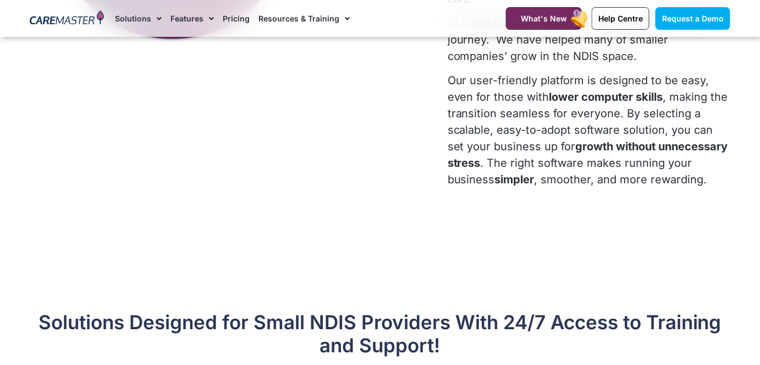
scroll to position [679, 0]
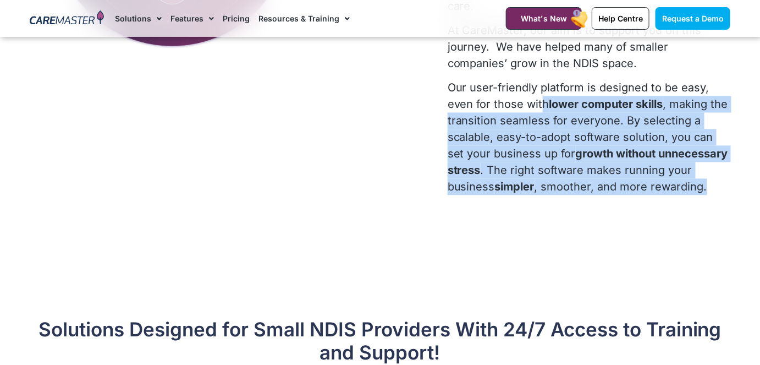
drag, startPoint x: 524, startPoint y: 210, endPoint x: 542, endPoint y: 98, distance: 113.6
click at [542, 98] on p "Our user-friendly platform is designed to be easy, even for those with lower co…" at bounding box center [589, 137] width 283 height 115
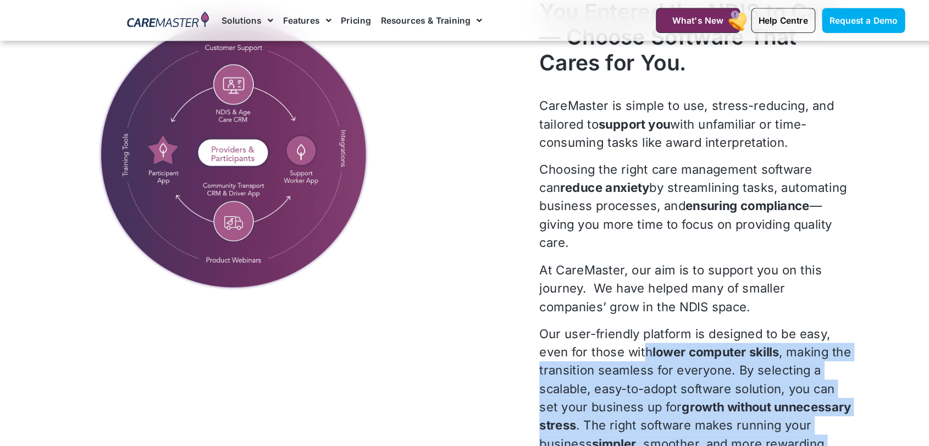
scroll to position [462, 0]
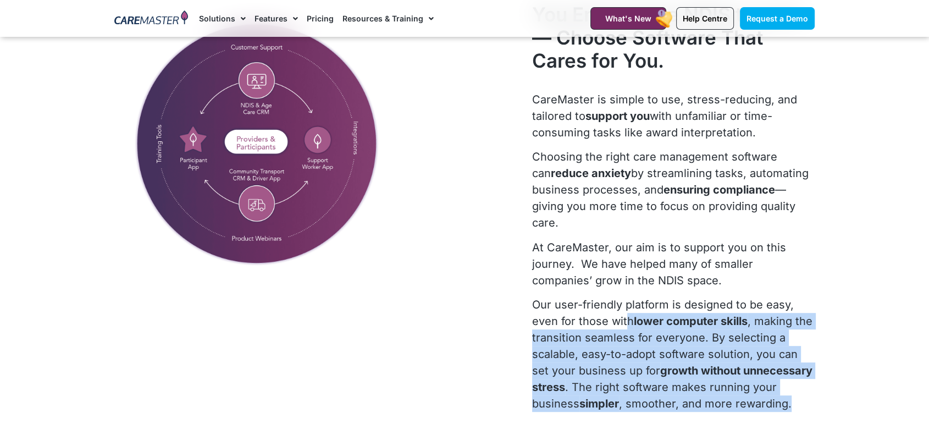
click at [643, 364] on p "Our user-friendly platform is designed to be easy, even for those with lower co…" at bounding box center [673, 353] width 283 height 115
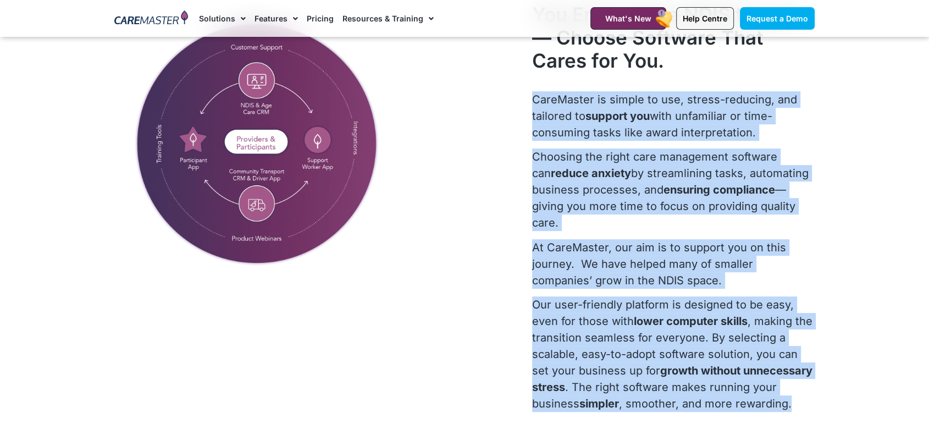
drag, startPoint x: 530, startPoint y: 91, endPoint x: 667, endPoint y: 420, distance: 356.7
click at [667, 364] on div "You Entered the NDIS to Care— Choose Software That Cares for You. CareMaster is…" at bounding box center [674, 211] width 294 height 428
click at [546, 216] on p "Choosing the right care management software can reduce anxiety by streamlining …" at bounding box center [673, 189] width 283 height 82
click at [566, 212] on p "Choosing the right care management software can reduce anxiety by streamlining …" at bounding box center [673, 189] width 283 height 82
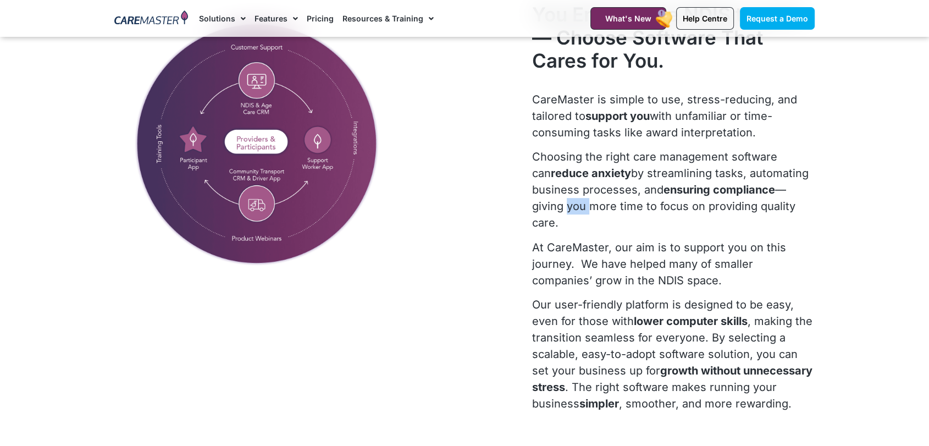
click at [566, 212] on p "Choosing the right care management software can reduce anxiety by streamlining …" at bounding box center [673, 189] width 283 height 82
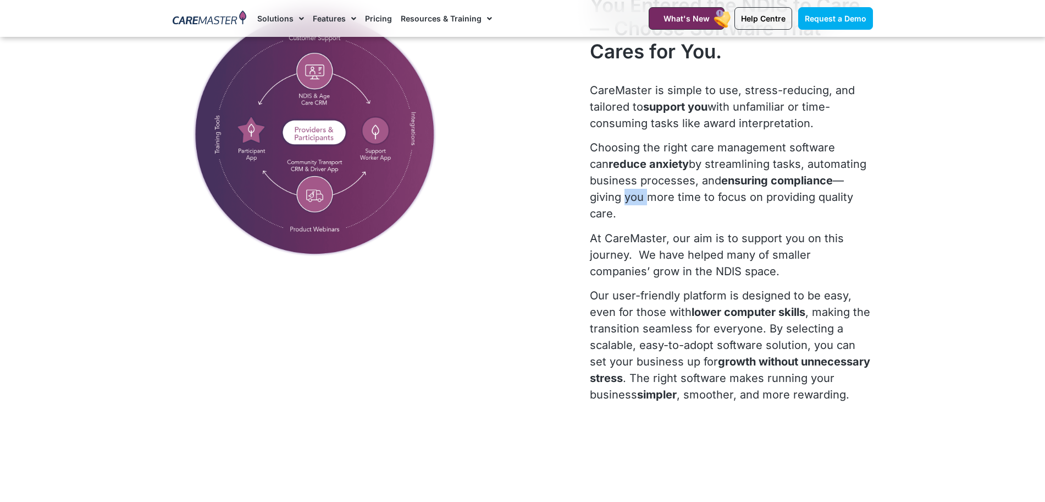
scroll to position [450, 0]
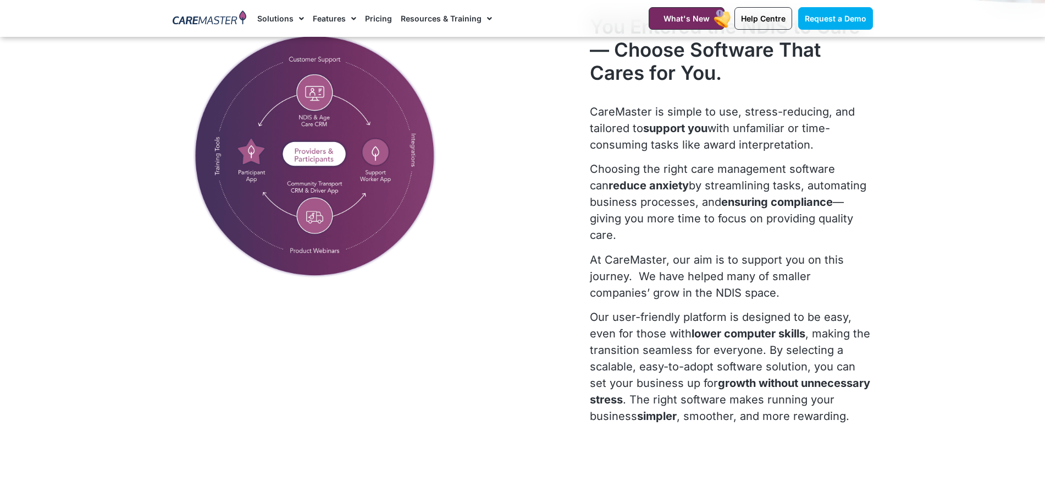
click at [656, 364] on div "CareMaster is simple to use, stress-reducing, and tailored to support you with …" at bounding box center [731, 267] width 283 height 329
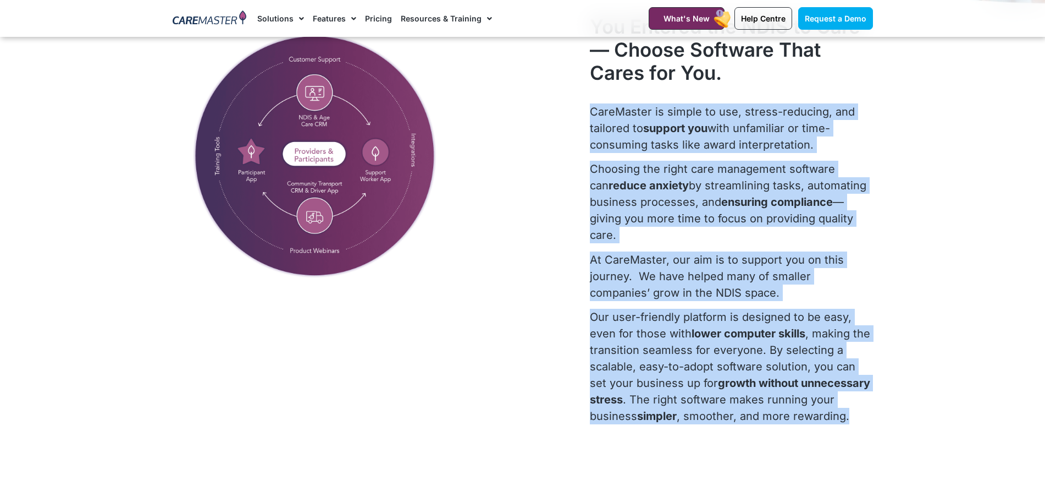
drag, startPoint x: 651, startPoint y: 436, endPoint x: 590, endPoint y: 114, distance: 326.9
click at [590, 114] on div "CareMaster is simple to use, stress-reducing, and tailored to support you with …" at bounding box center [731, 263] width 283 height 321
click at [759, 250] on section "You Entered the NDIS to Care— Choose Software That Cares for You. CareMaster is…" at bounding box center [522, 223] width 1045 height 428
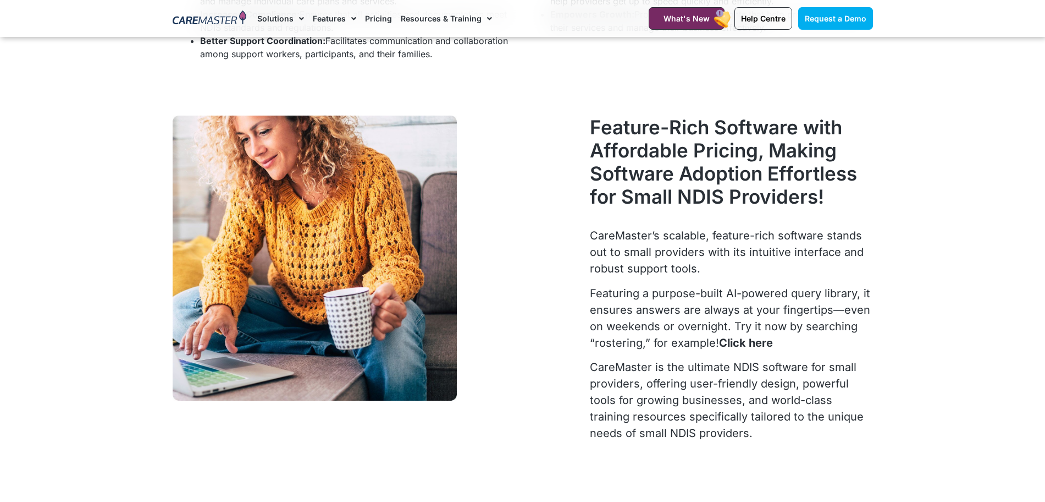
scroll to position [2092, 0]
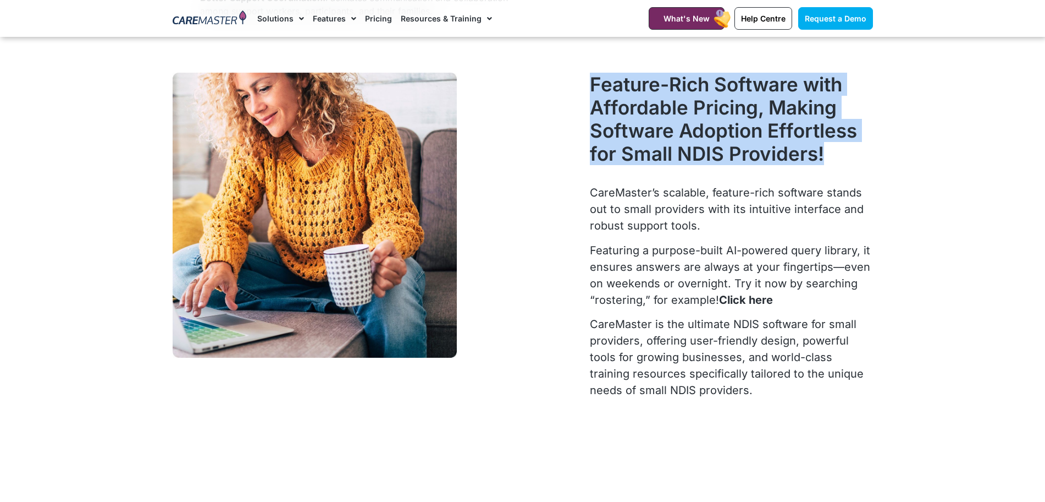
drag, startPoint x: 827, startPoint y: 171, endPoint x: 589, endPoint y: 101, distance: 247.8
click at [589, 101] on div "Feature-Rich Software with Affordable Pricing, Making Software Adoption Effortl…" at bounding box center [732, 239] width 294 height 344
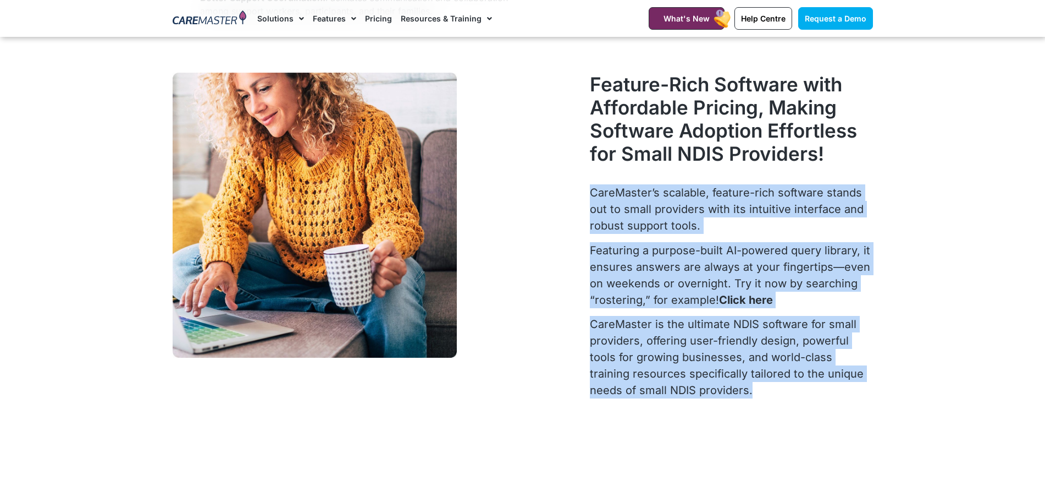
drag, startPoint x: 710, startPoint y: 405, endPoint x: 592, endPoint y: 203, distance: 234.1
click at [592, 203] on div "CareMaster’s scalable, feature-rich software stands out to small providers with…" at bounding box center [731, 291] width 283 height 214
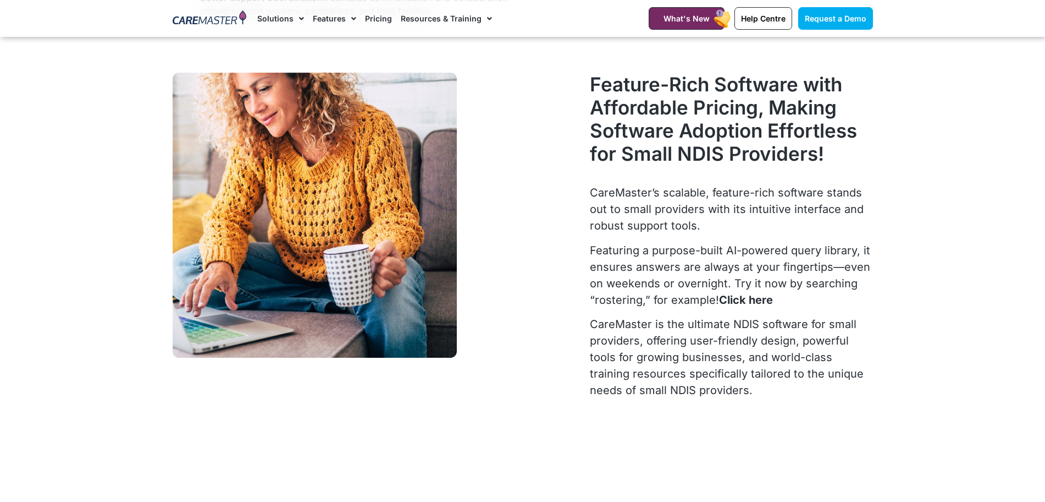
click at [584, 185] on div at bounding box center [376, 239] width 418 height 344
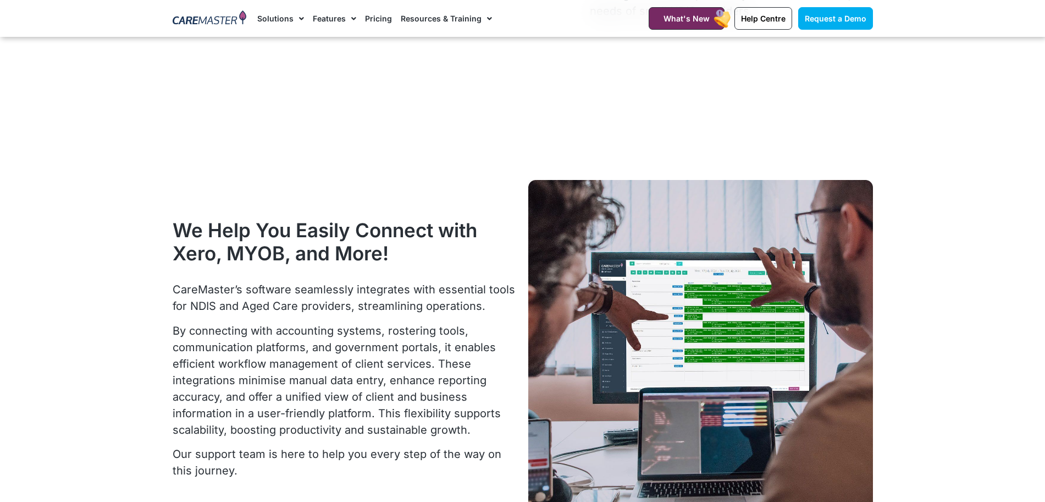
scroll to position [2570, 0]
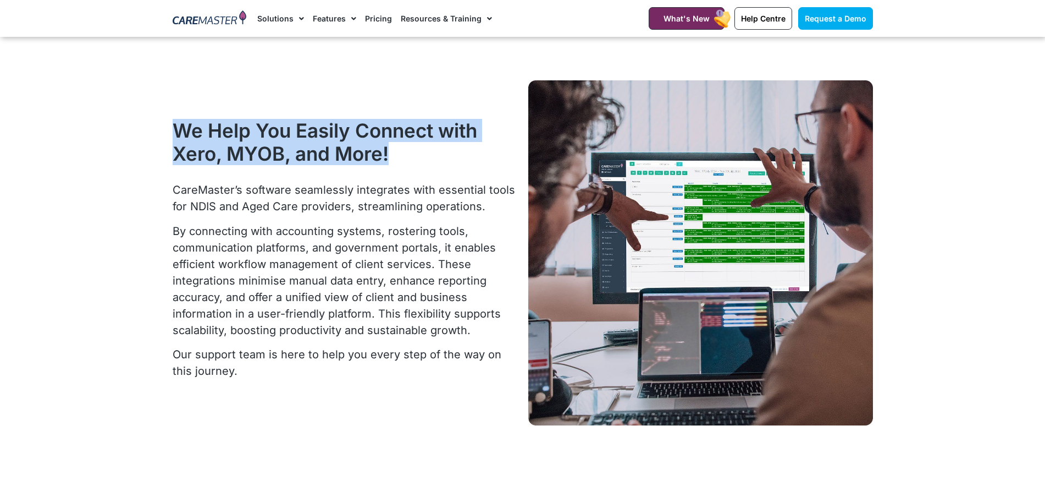
drag, startPoint x: 396, startPoint y: 177, endPoint x: 172, endPoint y: 133, distance: 228.6
click at [172, 133] on div "We Help You Easily Connect with Xero, MYOB, and More! CareMaster’s software sea…" at bounding box center [345, 253] width 356 height 356
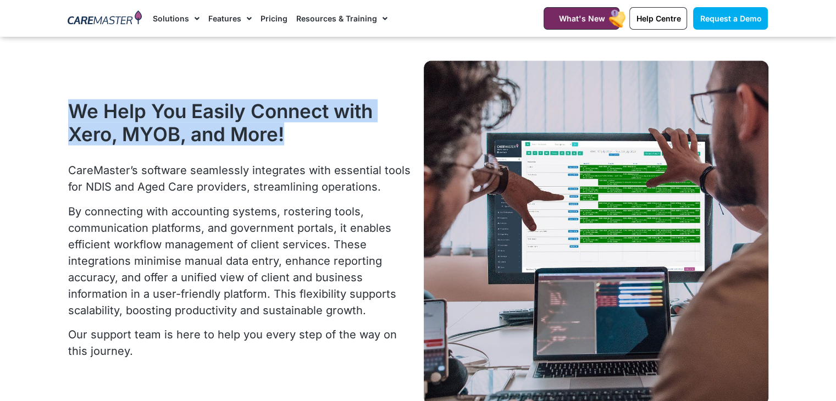
scroll to position [2632, 0]
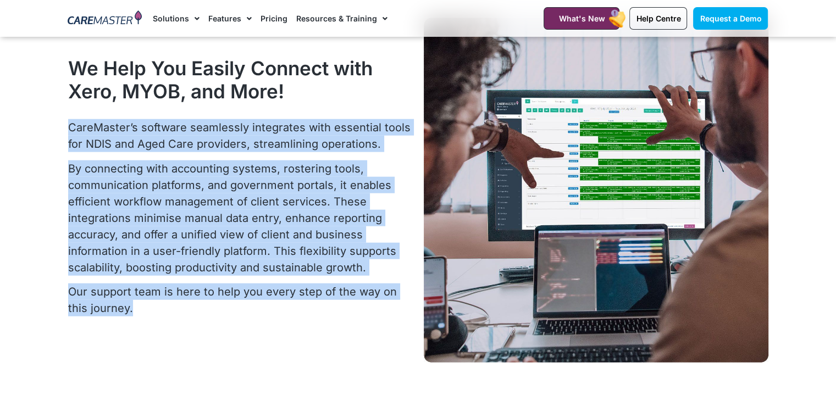
drag, startPoint x: 124, startPoint y: 332, endPoint x: 64, endPoint y: 133, distance: 208.6
click at [64, 133] on div "We Help You Easily Connect with Xero, MYOB, and More! CareMaster’s software sea…" at bounding box center [241, 191] width 356 height 356
click at [328, 201] on p "By connecting with accounting systems, rostering tools, communication platforms…" at bounding box center [240, 218] width 345 height 115
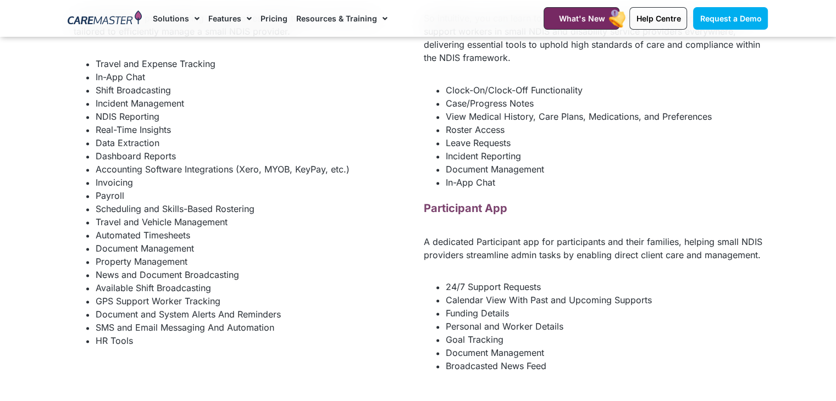
scroll to position [1248, 0]
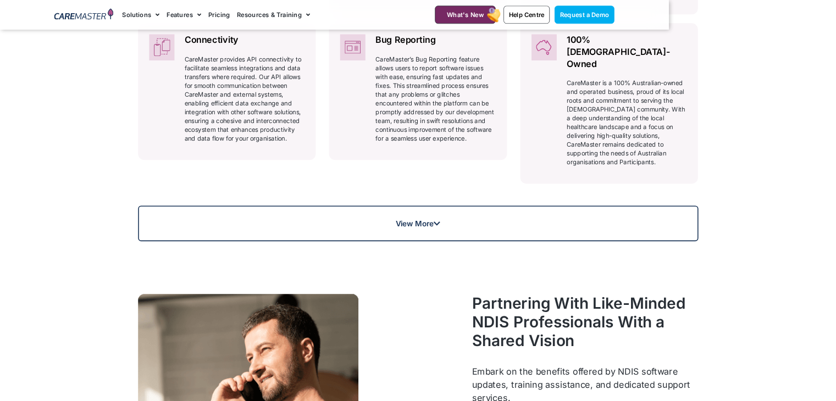
scroll to position [776, 0]
